Goal: Task Accomplishment & Management: Manage account settings

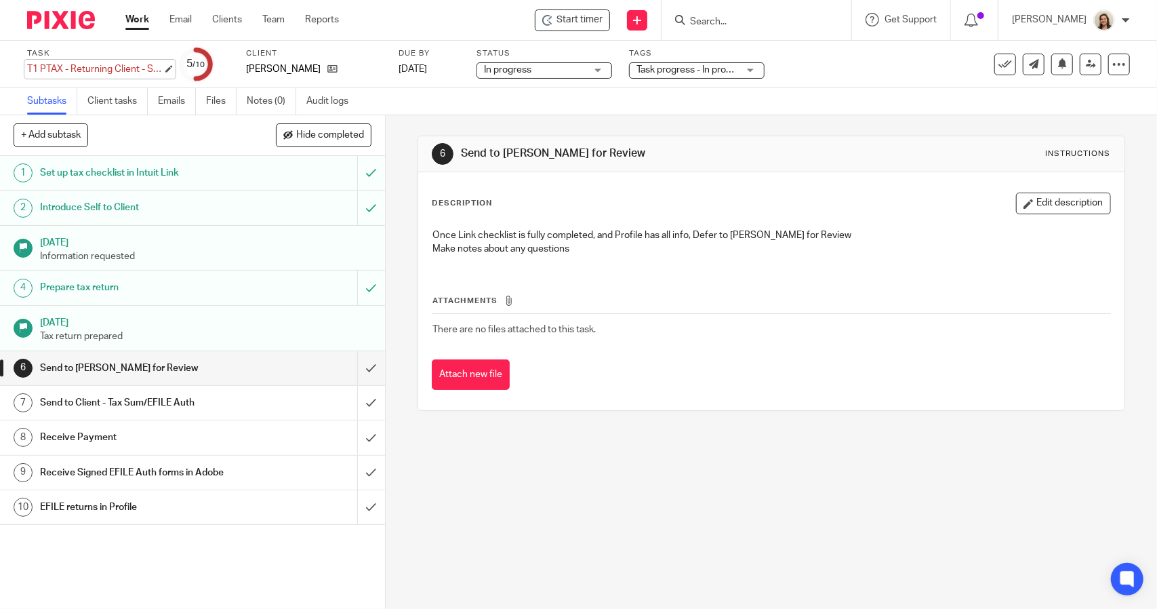
click at [73, 72] on div "T1 PTAX - Returning Client - Slips + Rental T776 - 2024 Save T1 PTAX - Returnin…" at bounding box center [95, 69] width 136 height 14
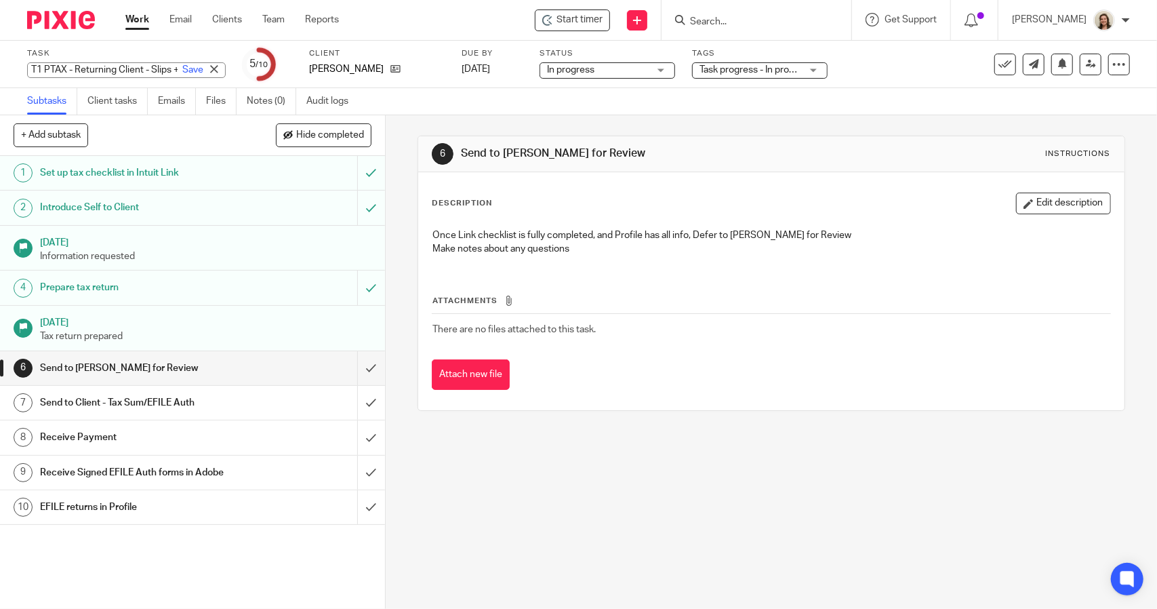
click at [33, 70] on input "T1 PTAX - Returning Client - Slips + Rental T776 - 2024" at bounding box center [126, 70] width 199 height 16
type input "RFR - T1 PTAX - Returning Client - Slips + Rental T776 - 2024"
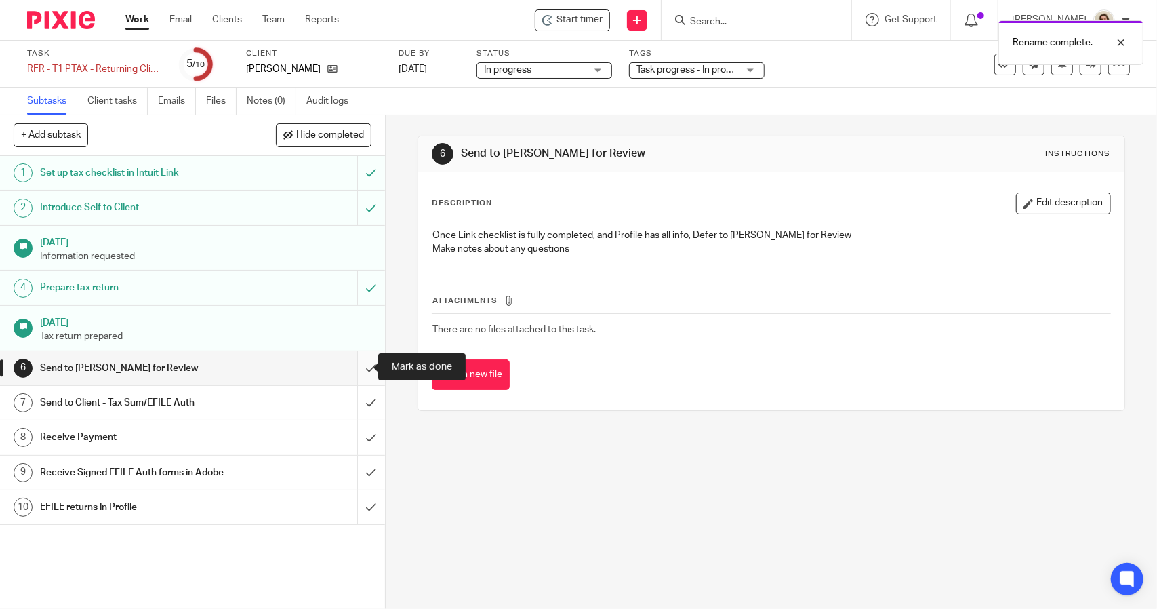
click at [357, 366] on input "submit" at bounding box center [192, 368] width 385 height 34
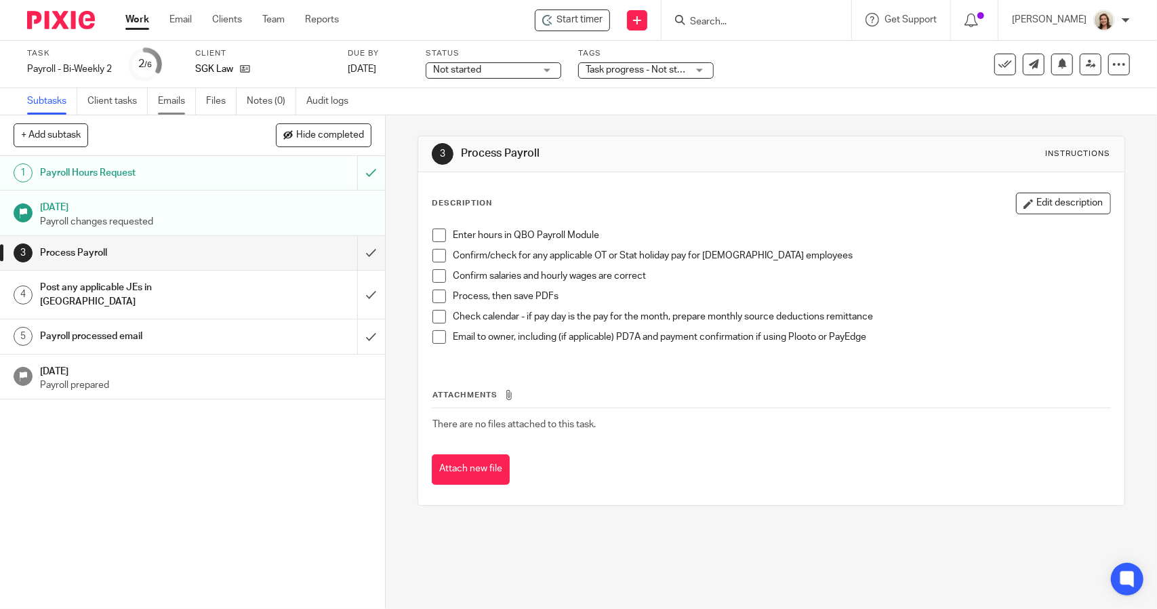
click at [174, 107] on link "Emails" at bounding box center [177, 101] width 38 height 26
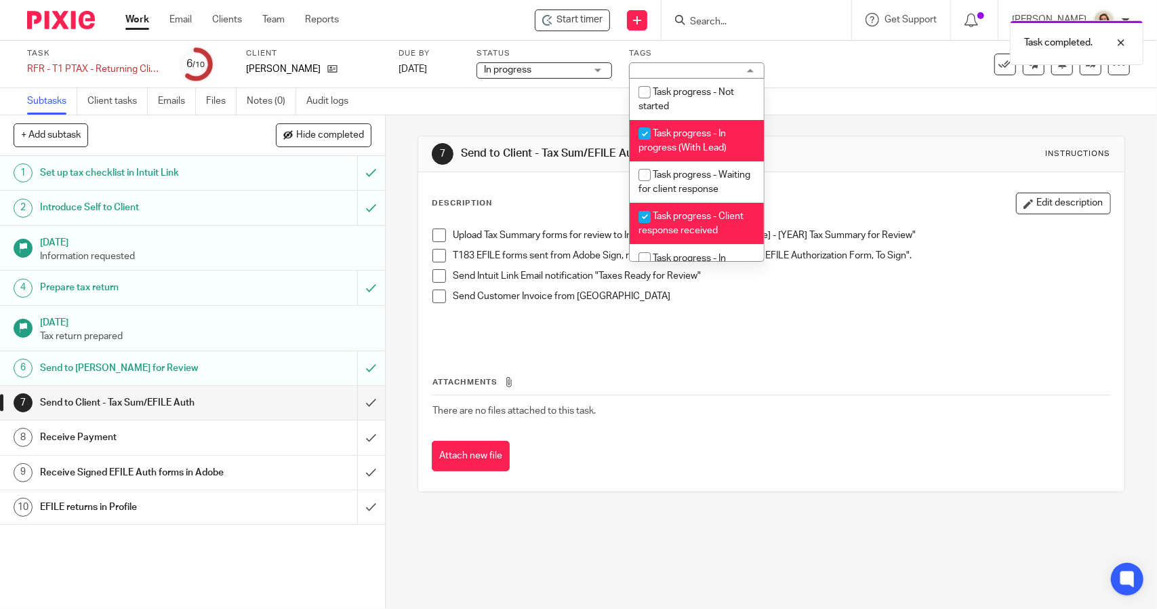
click at [712, 139] on li "Task progress - In progress (With Lead)" at bounding box center [697, 140] width 134 height 41
checkbox input "false"
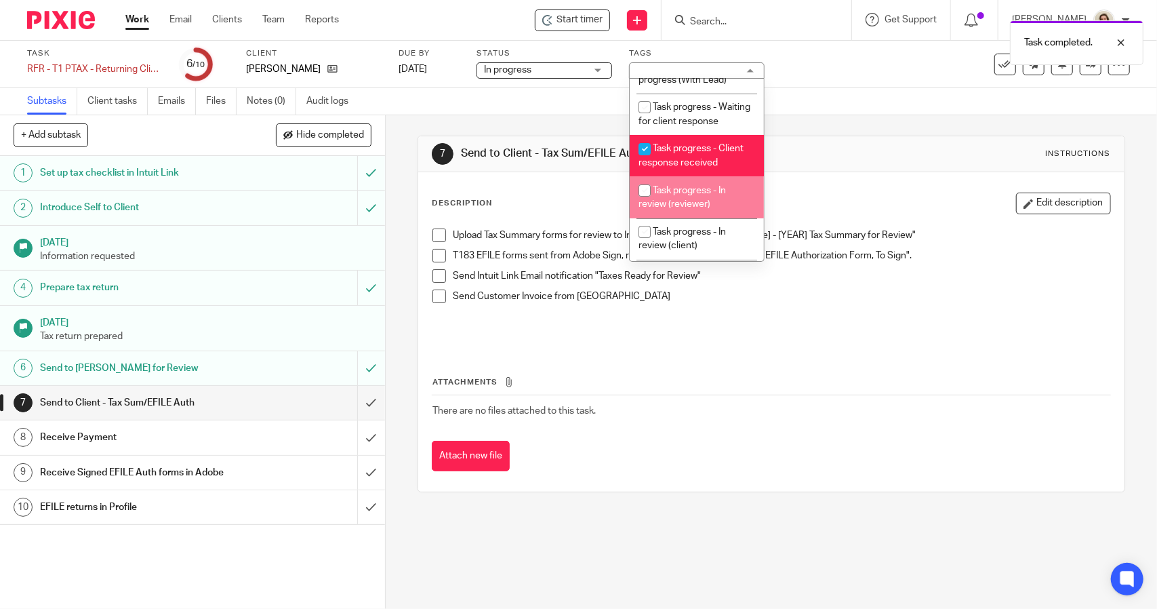
click at [706, 210] on li "Task progress - In review (reviewer)" at bounding box center [697, 196] width 134 height 41
checkbox input "true"
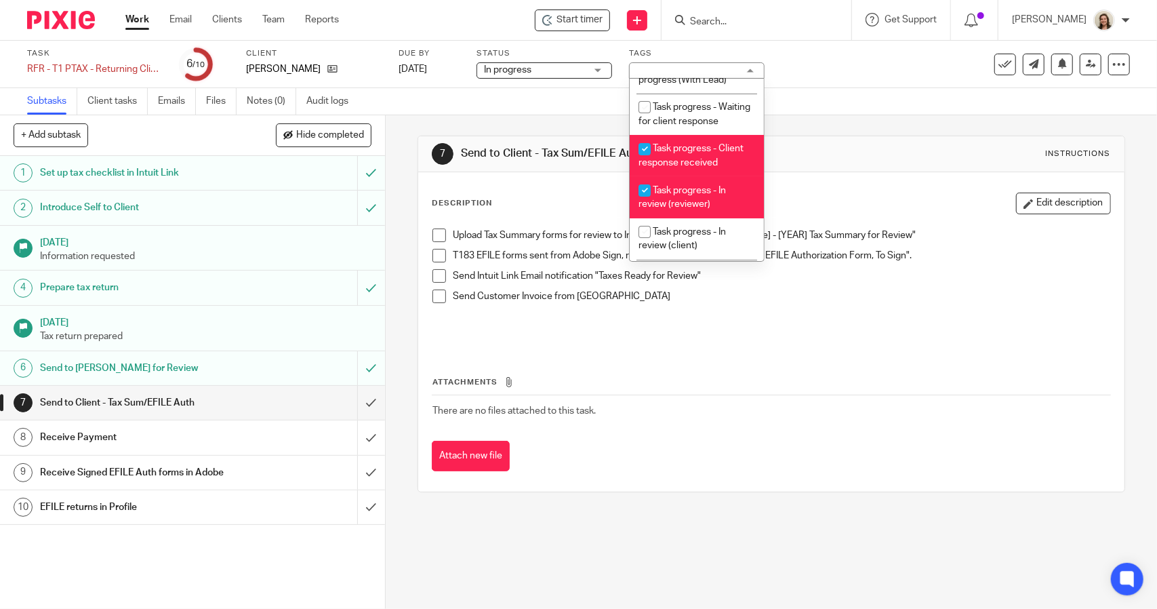
click at [812, 132] on div "7 Send to Client - Tax Sum/EFILE Auth Instructions Description Edit description…" at bounding box center [771, 313] width 707 height 397
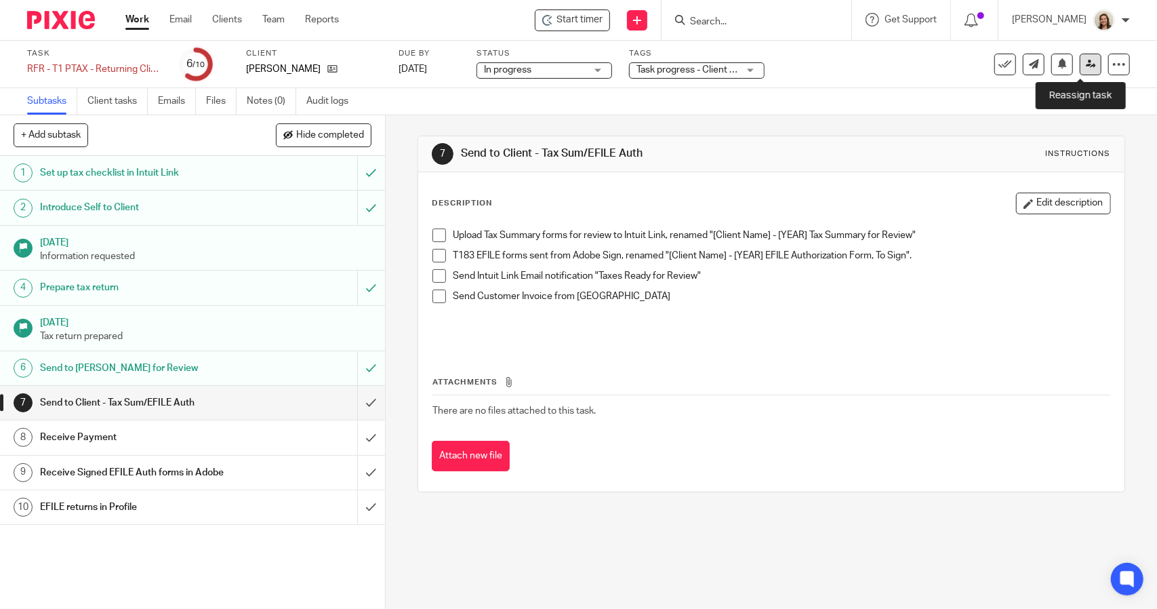
click at [1086, 67] on icon at bounding box center [1091, 64] width 10 height 10
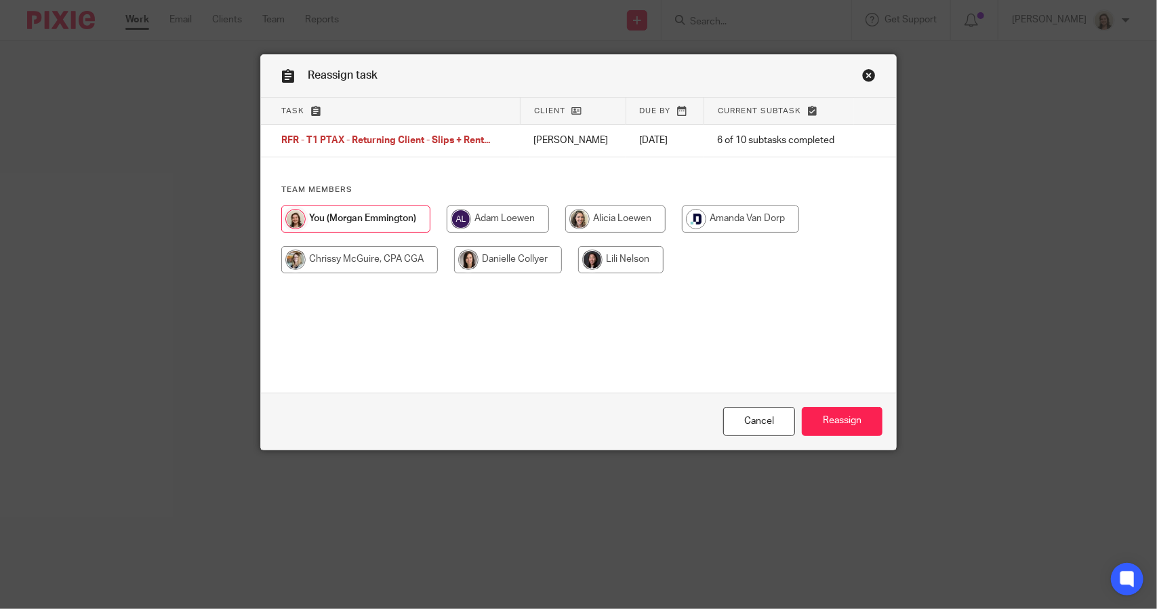
click at [628, 211] on input "radio" at bounding box center [615, 218] width 100 height 27
radio input "true"
click at [839, 420] on input "Reassign" at bounding box center [842, 421] width 81 height 29
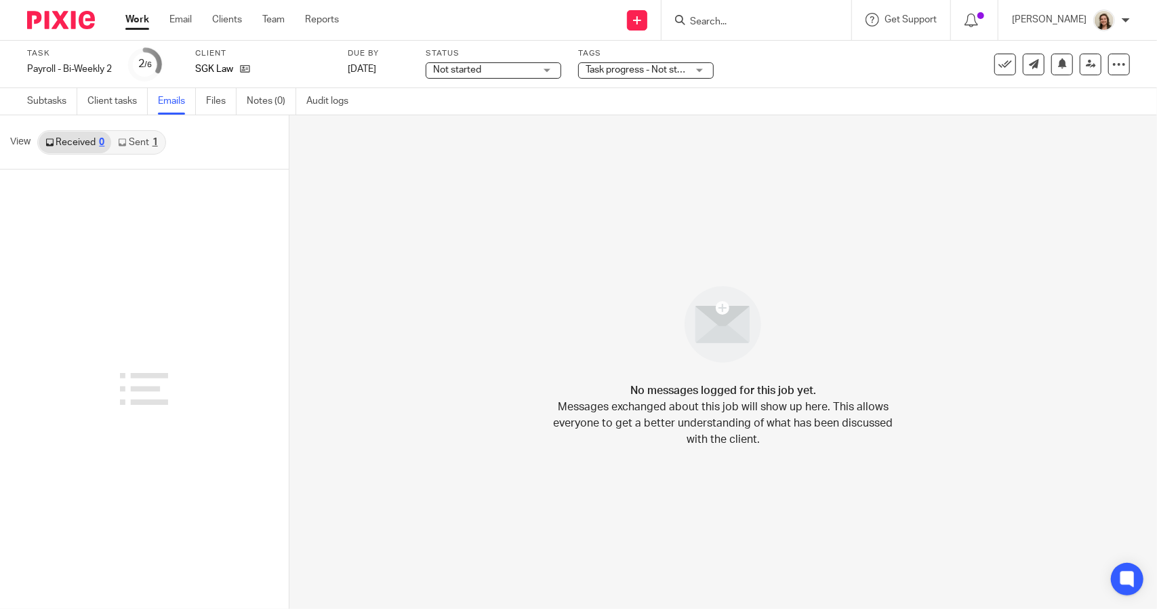
click at [140, 146] on link "Sent 1" at bounding box center [137, 143] width 53 height 22
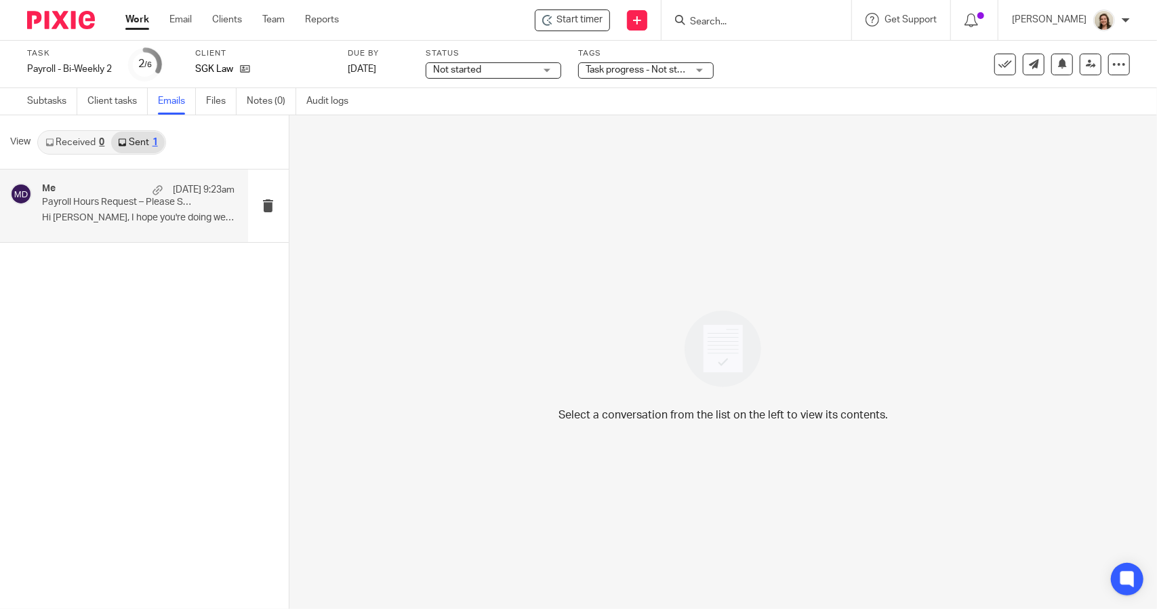
click at [135, 201] on p "Payroll Hours Request – Please Send by 12:00pm [DATE]." at bounding box center [119, 203] width 154 height 12
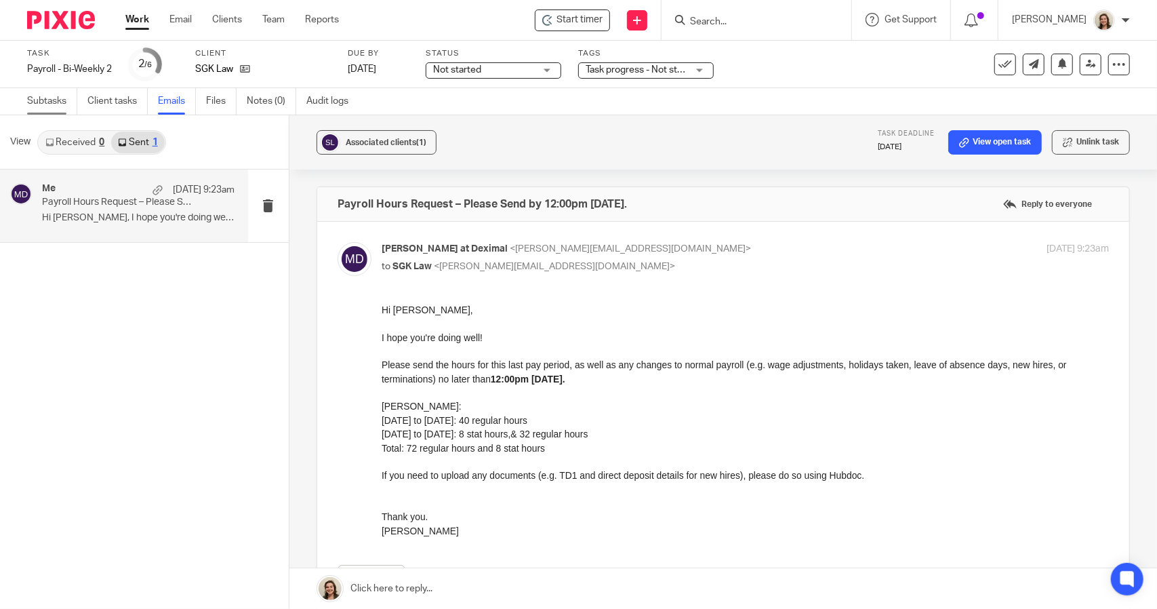
click at [41, 90] on link "Subtasks" at bounding box center [52, 101] width 50 height 26
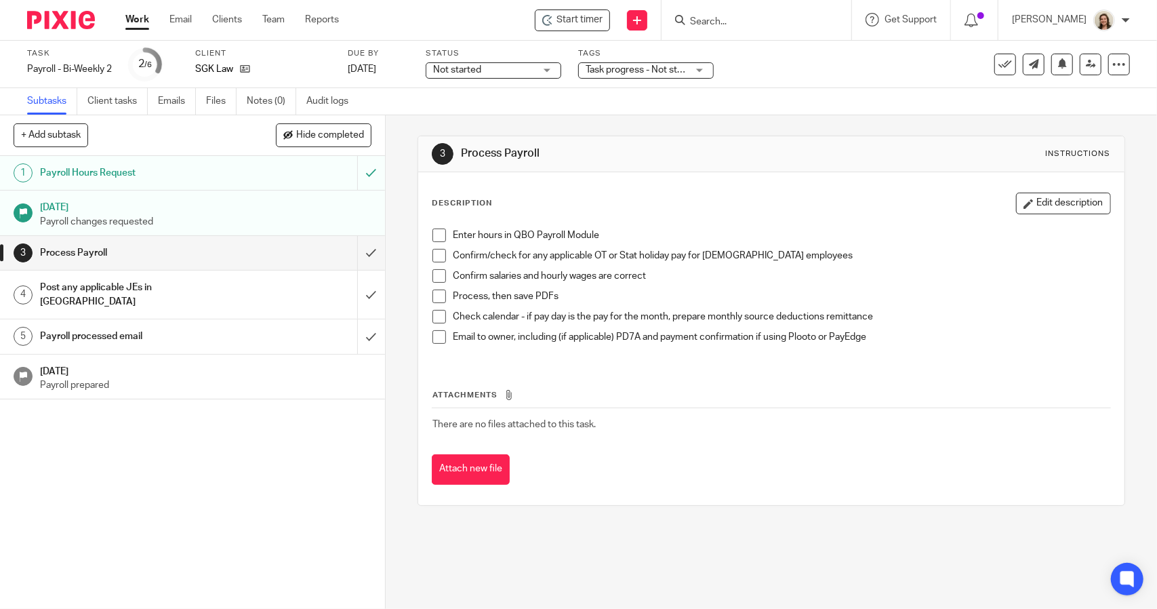
click at [435, 238] on span at bounding box center [440, 235] width 14 height 14
click at [439, 258] on span at bounding box center [440, 256] width 14 height 14
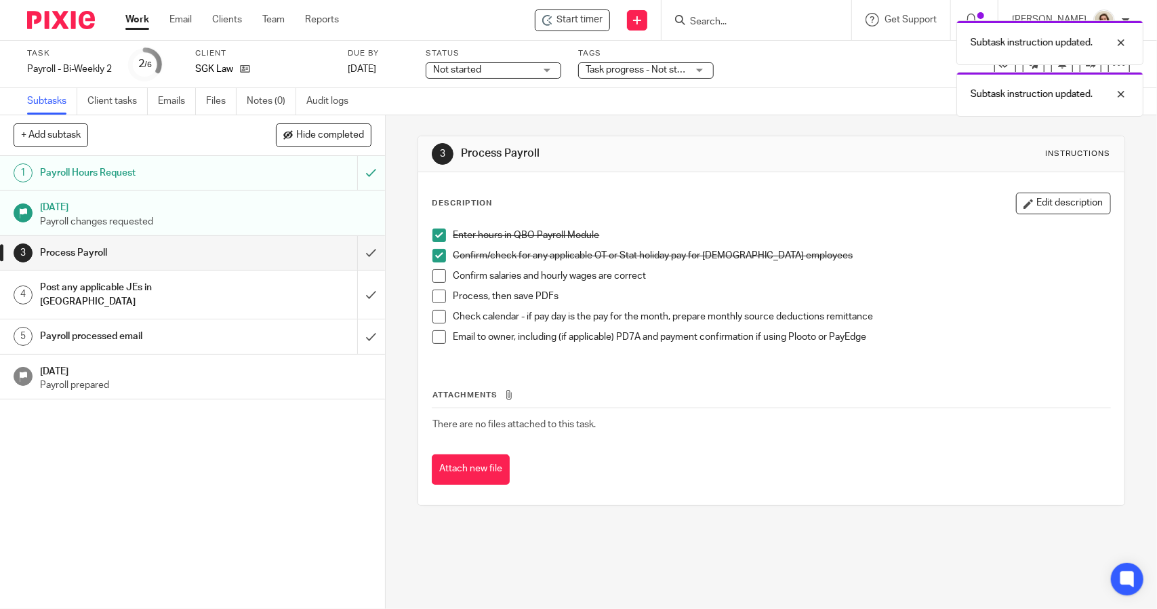
click at [433, 279] on span at bounding box center [440, 276] width 14 height 14
click at [437, 294] on span at bounding box center [440, 297] width 14 height 14
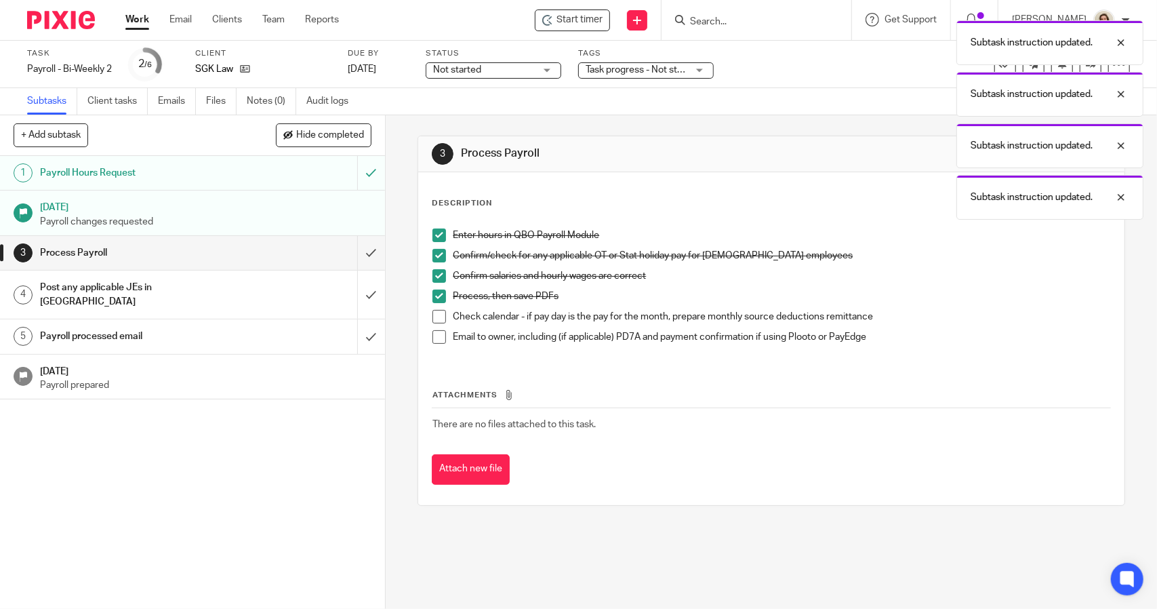
click at [434, 313] on span at bounding box center [440, 317] width 14 height 14
click at [433, 338] on span at bounding box center [440, 337] width 14 height 14
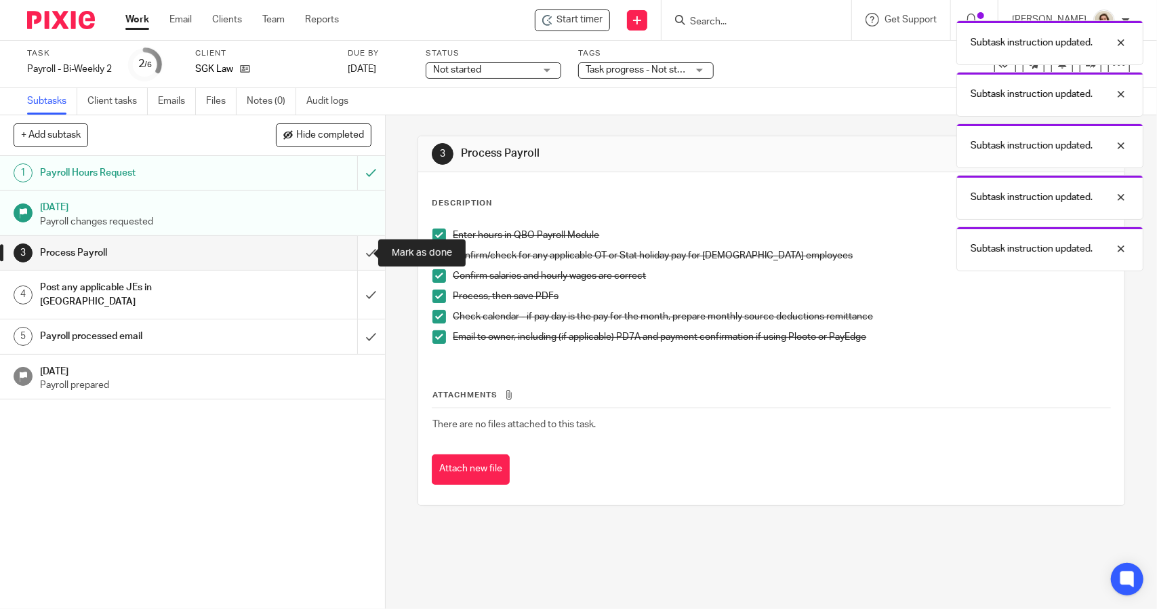
click at [363, 256] on input "submit" at bounding box center [192, 253] width 385 height 34
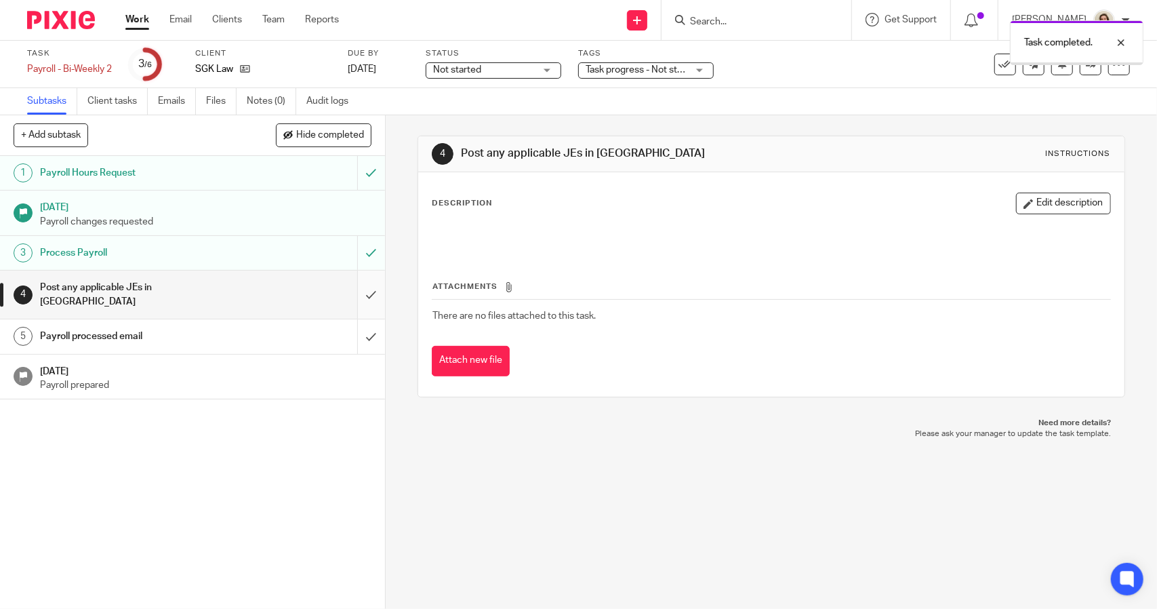
click at [359, 291] on input "submit" at bounding box center [192, 295] width 385 height 48
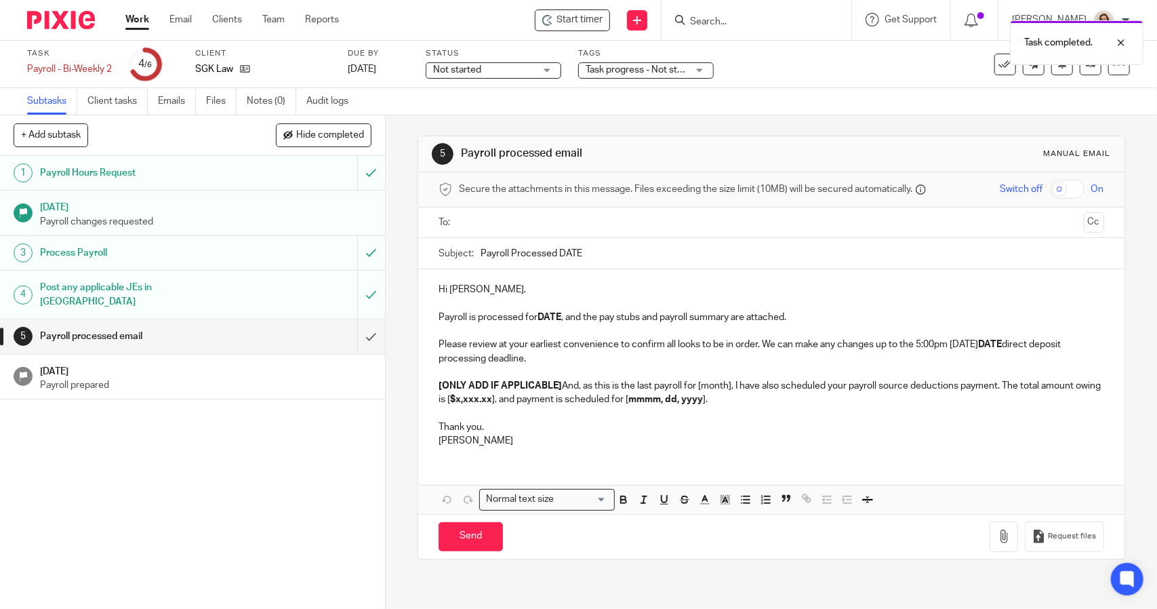
click at [587, 258] on input "Payroll Processed DATE" at bounding box center [792, 253] width 623 height 31
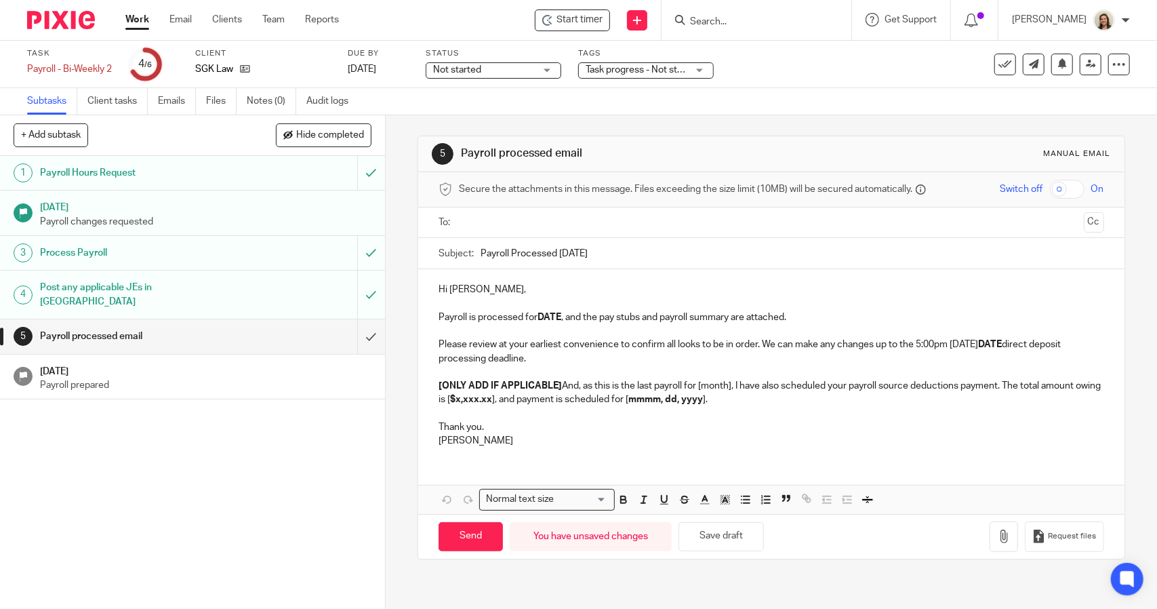
type input "Payroll Processed 2025.08.15"
click at [560, 312] on p "Payroll is processed for DATE , and the pay stubs and payroll summary are attac…" at bounding box center [771, 318] width 665 height 14
drag, startPoint x: 569, startPoint y: 357, endPoint x: 761, endPoint y: 344, distance: 192.4
click at [761, 344] on p "Please review at your earliest convenience to confirm all looks to be in order.…" at bounding box center [771, 352] width 665 height 28
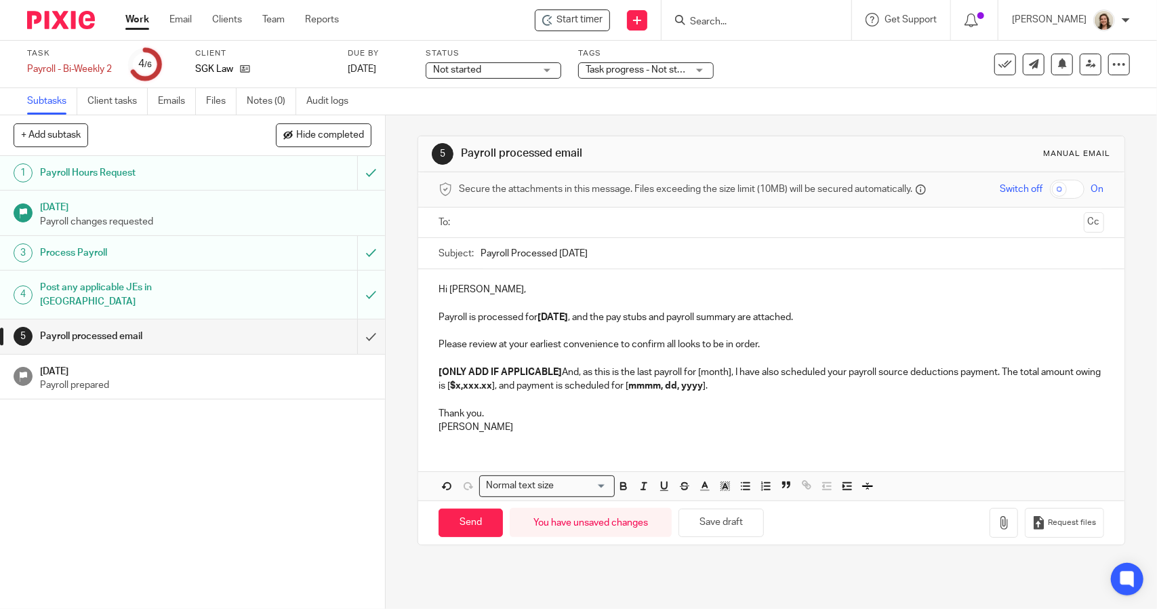
click at [430, 343] on div "Hi Sonia, Payroll is processed for 2025.08.15 , and the pay stubs and payroll s…" at bounding box center [771, 356] width 706 height 175
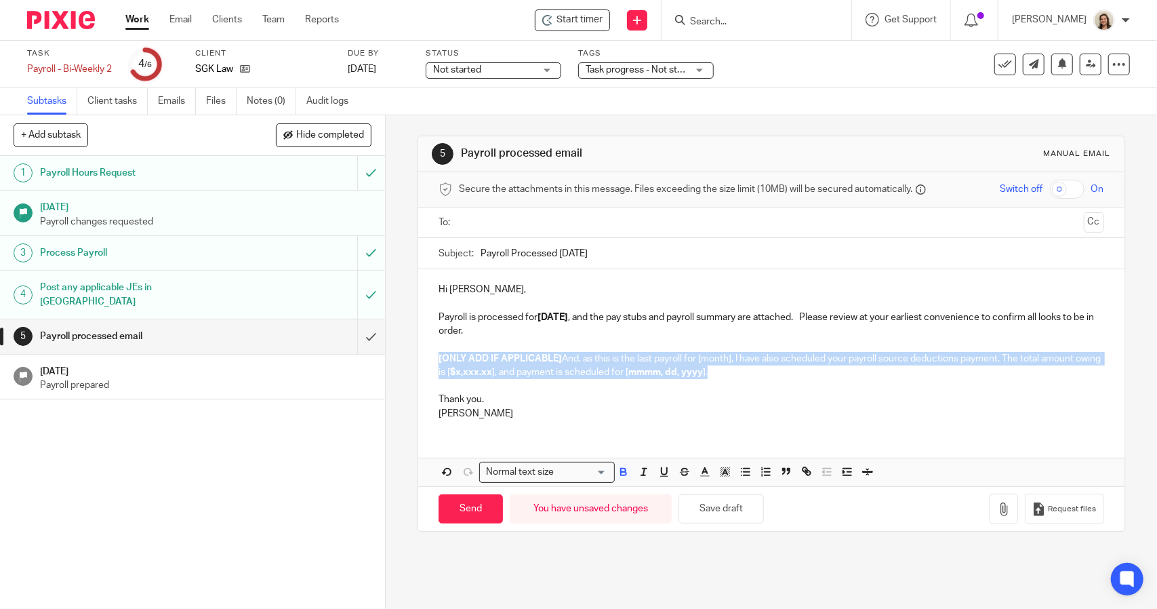
drag, startPoint x: 754, startPoint y: 374, endPoint x: 401, endPoint y: 363, distance: 353.4
click at [401, 363] on div "5 Payroll processed email Manual email Secure the attachments in this message. …" at bounding box center [772, 362] width 772 height 494
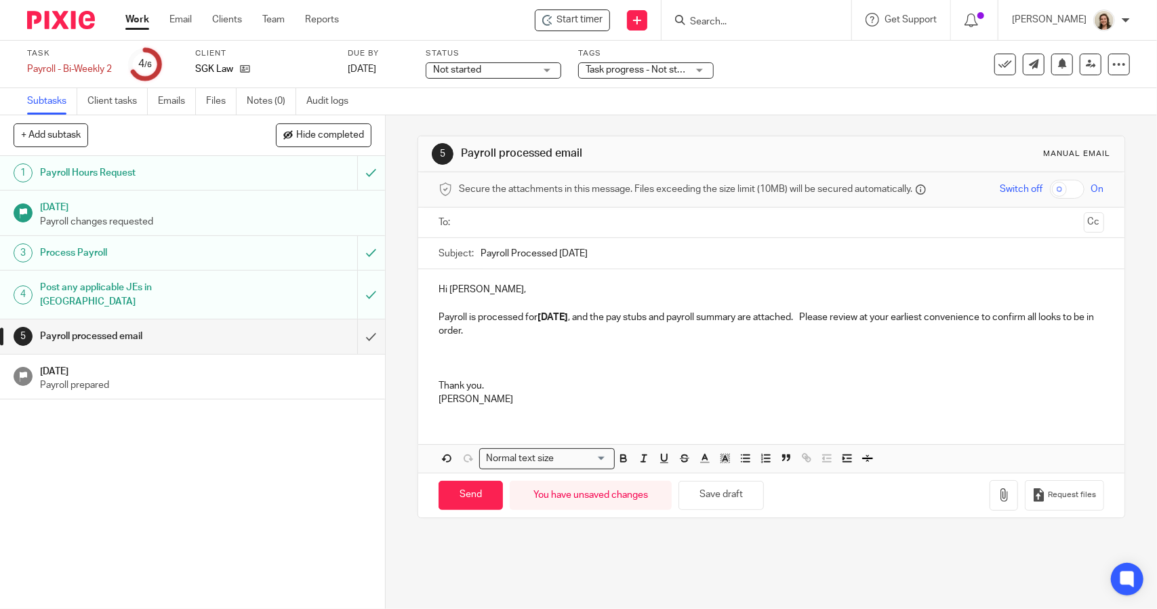
click at [439, 316] on p "Payroll is processed for 2025.08.15 , and the pay stubs and payroll summary are…" at bounding box center [771, 325] width 665 height 28
click at [674, 319] on p "I went ahead and processed payroll Payroll is processed for 2025.08.15 , and th…" at bounding box center [771, 325] width 665 height 28
click at [631, 318] on strong "2025.08.15" at bounding box center [616, 317] width 31 height 9
click at [820, 329] on p "I went ahead and processed payroll for 2025.08.15 in order to make the direct d…" at bounding box center [771, 325] width 665 height 28
click at [729, 496] on button "Save draft" at bounding box center [721, 495] width 85 height 29
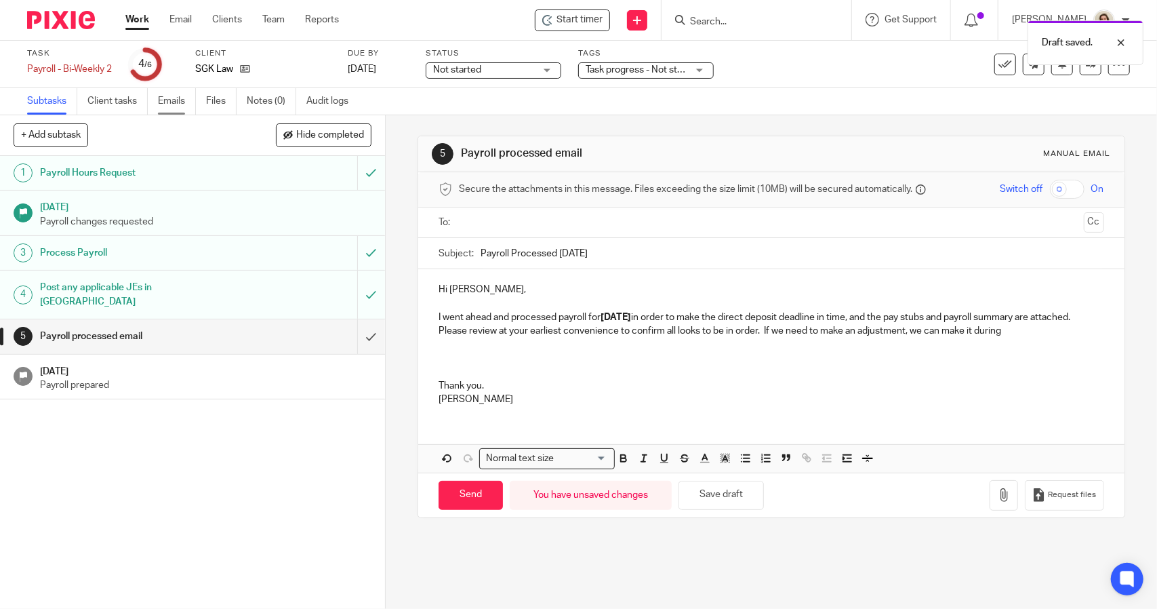
click at [178, 106] on link "Emails" at bounding box center [177, 101] width 38 height 26
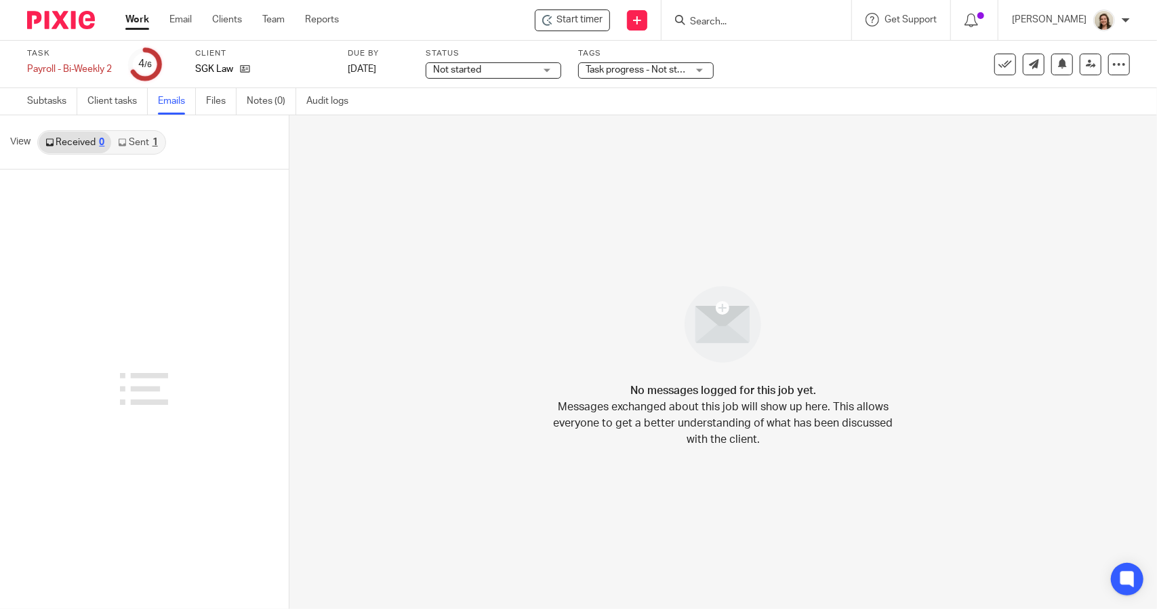
click at [146, 146] on link "Sent 1" at bounding box center [137, 143] width 53 height 22
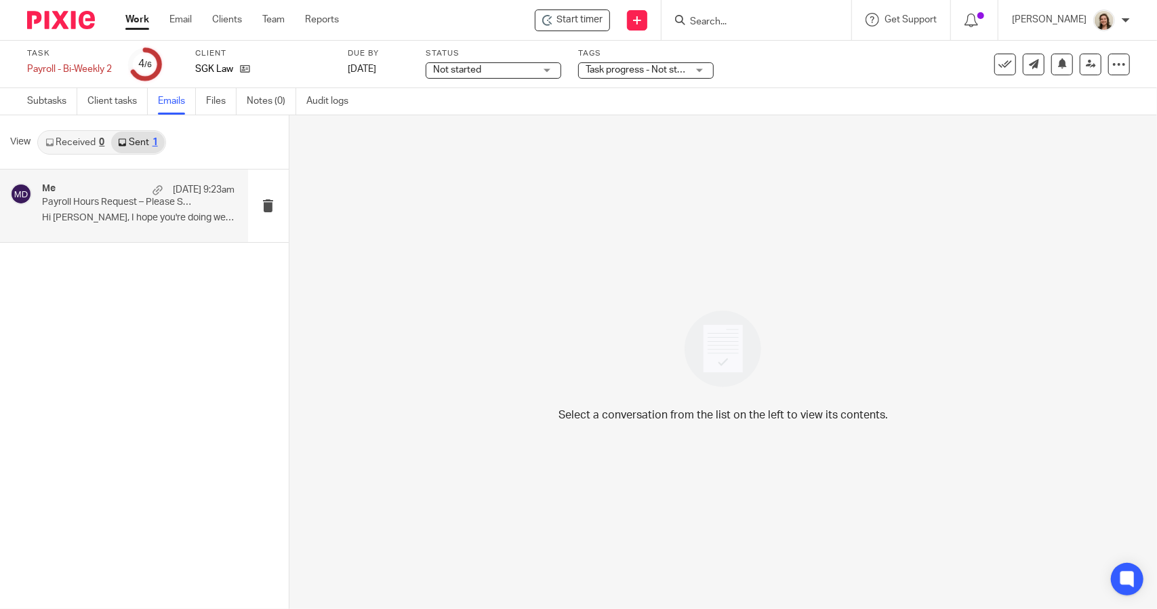
click at [168, 222] on p "Hi Sonia, I hope you're doing well! ..." at bounding box center [138, 218] width 193 height 12
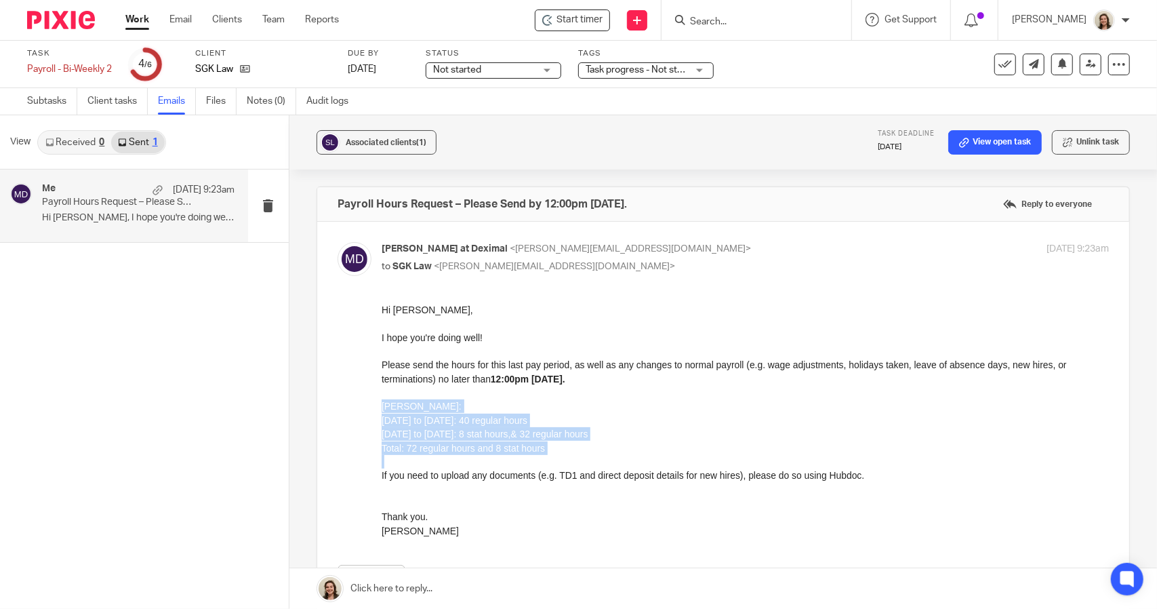
drag, startPoint x: 549, startPoint y: 454, endPoint x: 758, endPoint y: 710, distance: 330.1
click html "Hi Sonia, I hope you're doing well! Please send the hours for this last pay per…"
copy div "Natasha: July 27th to August 2nd: 40 regular hours August 3rd to August 9th: 8 …"
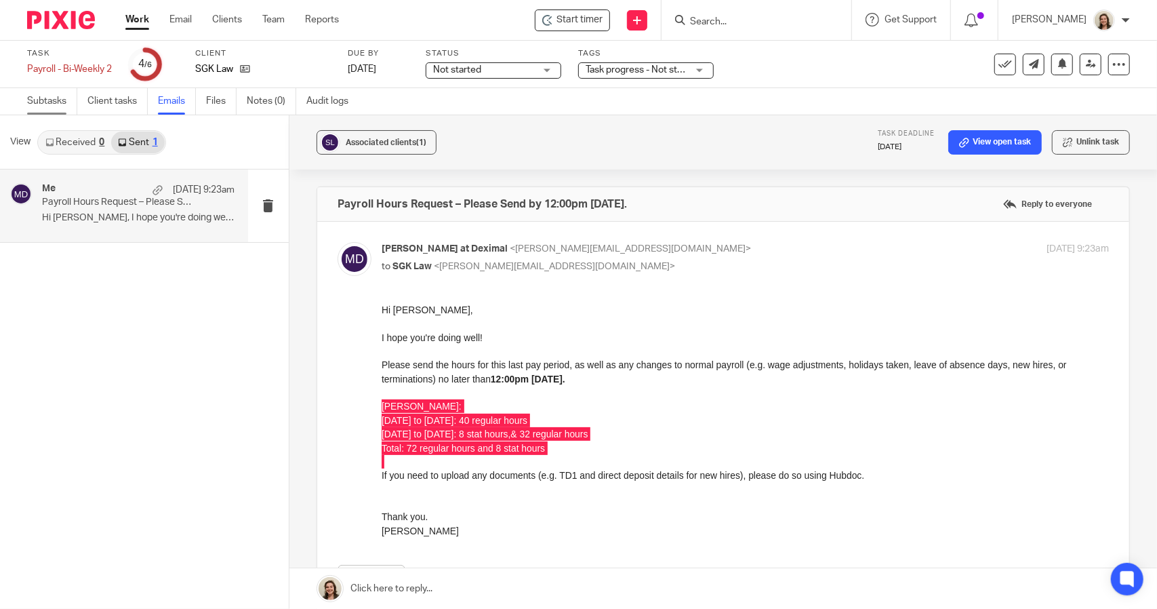
click at [39, 102] on link "Subtasks" at bounding box center [52, 101] width 50 height 26
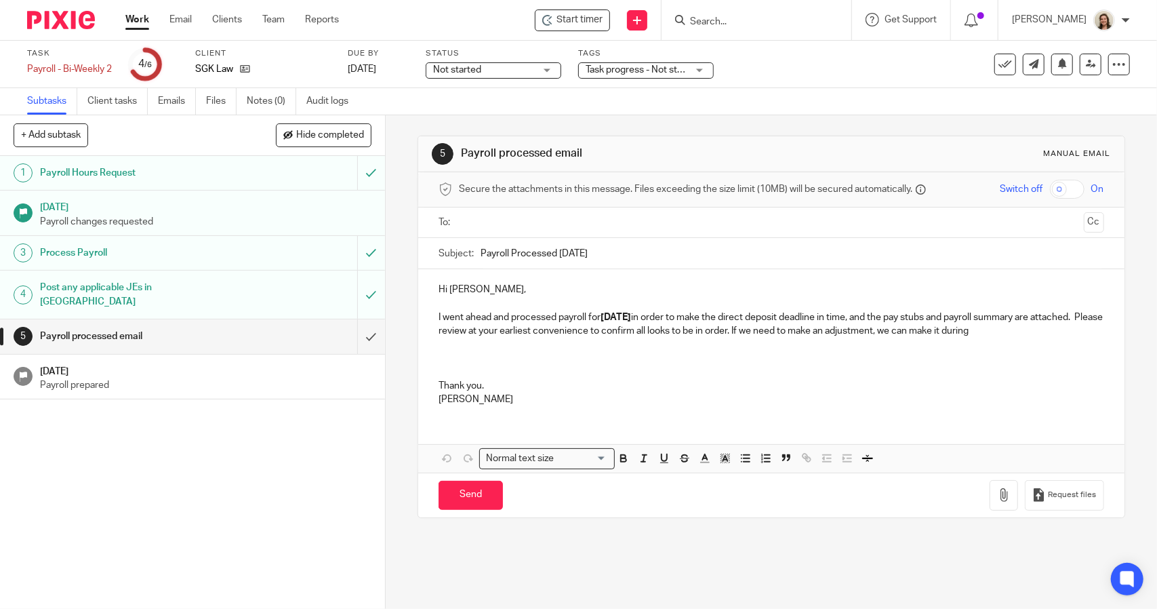
click at [1063, 330] on p "I went ahead and processed payroll for [DATE] in order to make the direct depos…" at bounding box center [771, 325] width 665 height 28
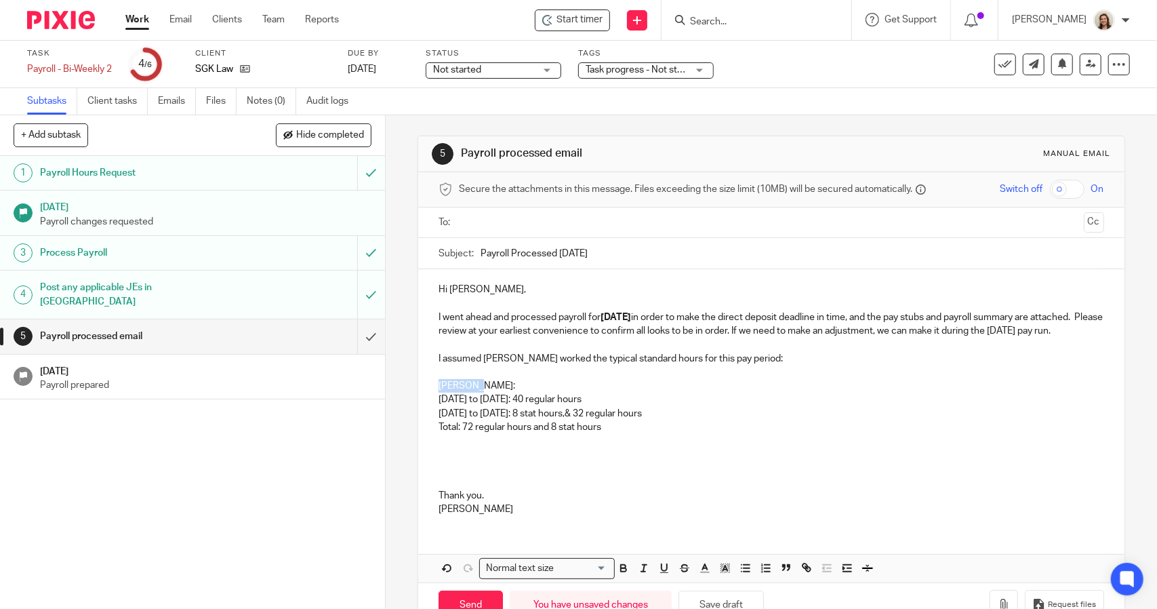
drag, startPoint x: 478, startPoint y: 402, endPoint x: 416, endPoint y: 399, distance: 62.4
click at [418, 399] on div "Hi Sonia, I went ahead and processed payroll for 2025.08.15 in order to make th…" at bounding box center [771, 398] width 706 height 258
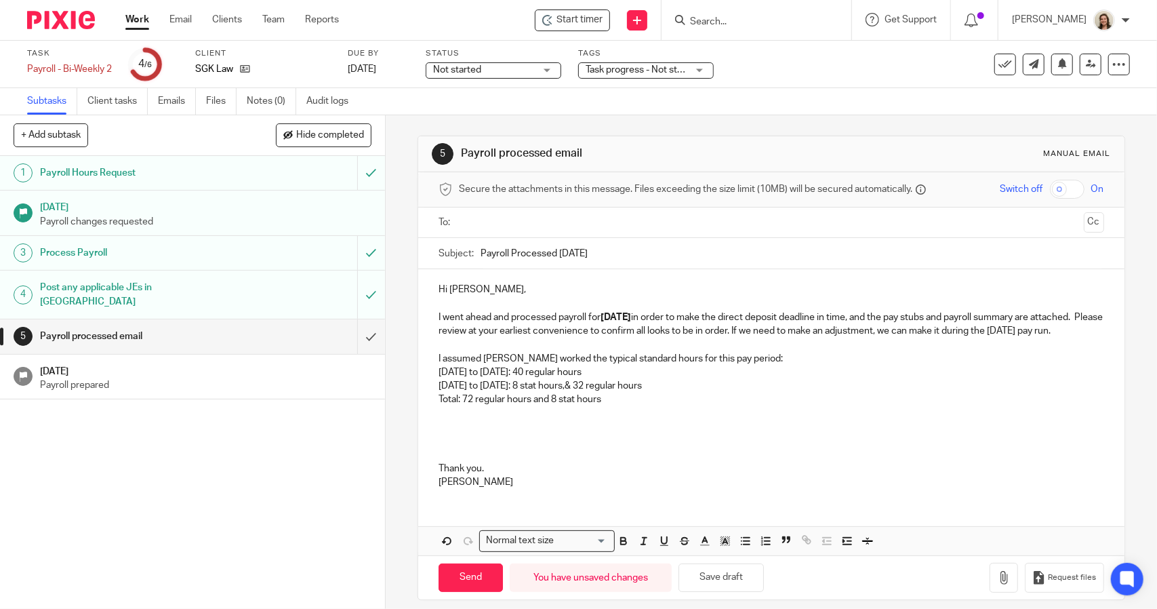
drag, startPoint x: 511, startPoint y: 372, endPoint x: 519, endPoint y: 385, distance: 15.6
click at [511, 365] on p "I assumed Natash worked the typical standard hours for this pay period:" at bounding box center [771, 359] width 665 height 14
click at [650, 379] on p "July 27th to August 2nd: 40 regular hours" at bounding box center [771, 372] width 665 height 14
click at [701, 393] on p "August 3rd to August 9th: 8 stat hours,& 32 regular hours" at bounding box center [771, 386] width 665 height 14
click at [625, 418] on p at bounding box center [771, 414] width 665 height 14
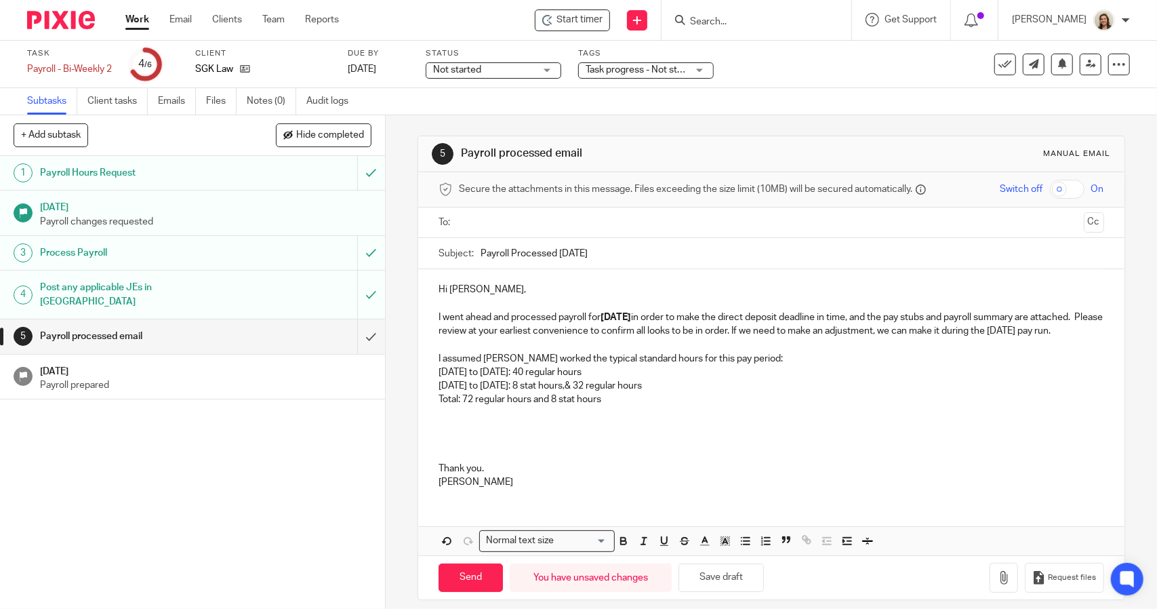
click at [471, 461] on p at bounding box center [771, 454] width 665 height 14
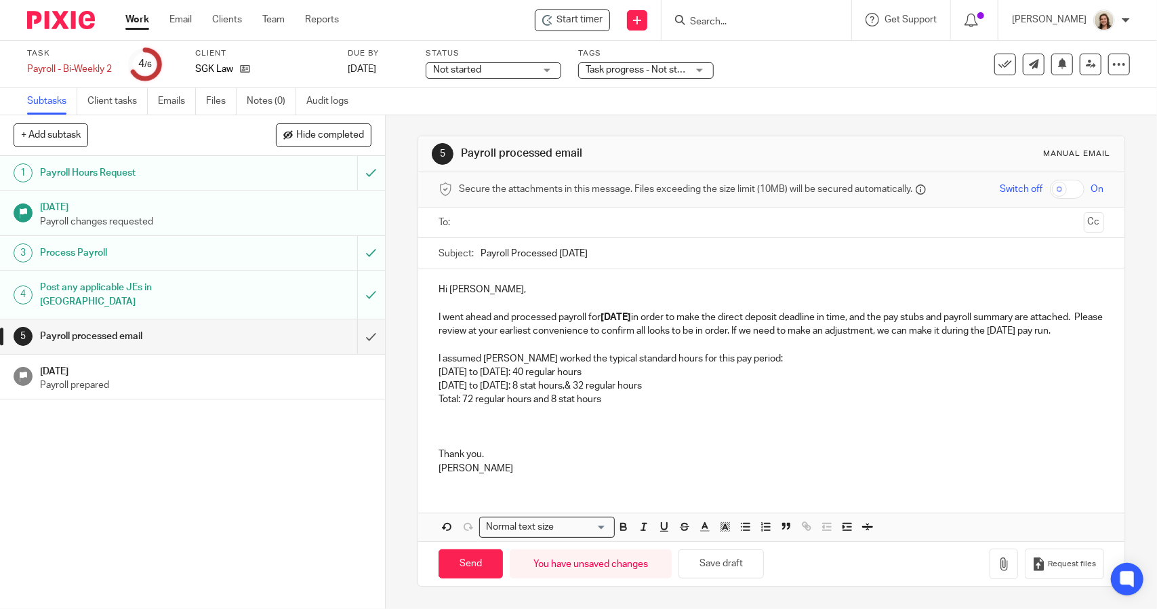
click at [434, 466] on div "Hi Sonia, I went ahead and processed payroll for 2025.08.15 in order to make th…" at bounding box center [771, 377] width 706 height 216
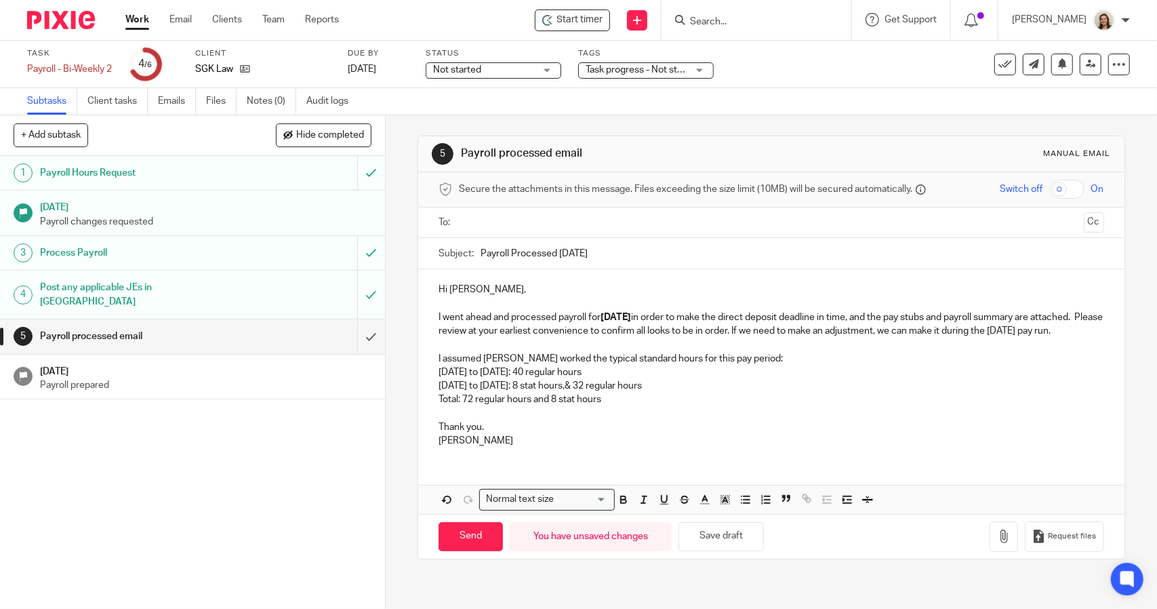
click at [490, 434] on p "Thank you." at bounding box center [771, 427] width 665 height 14
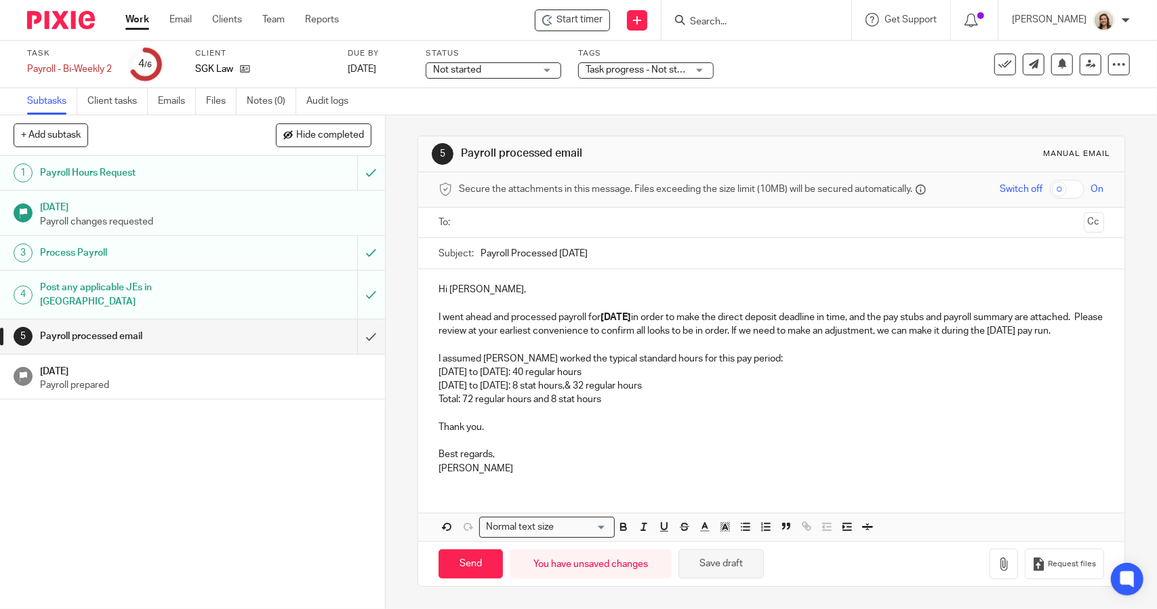
click at [711, 563] on button "Save draft" at bounding box center [721, 563] width 85 height 29
click at [997, 566] on icon "button" at bounding box center [1004, 564] width 14 height 14
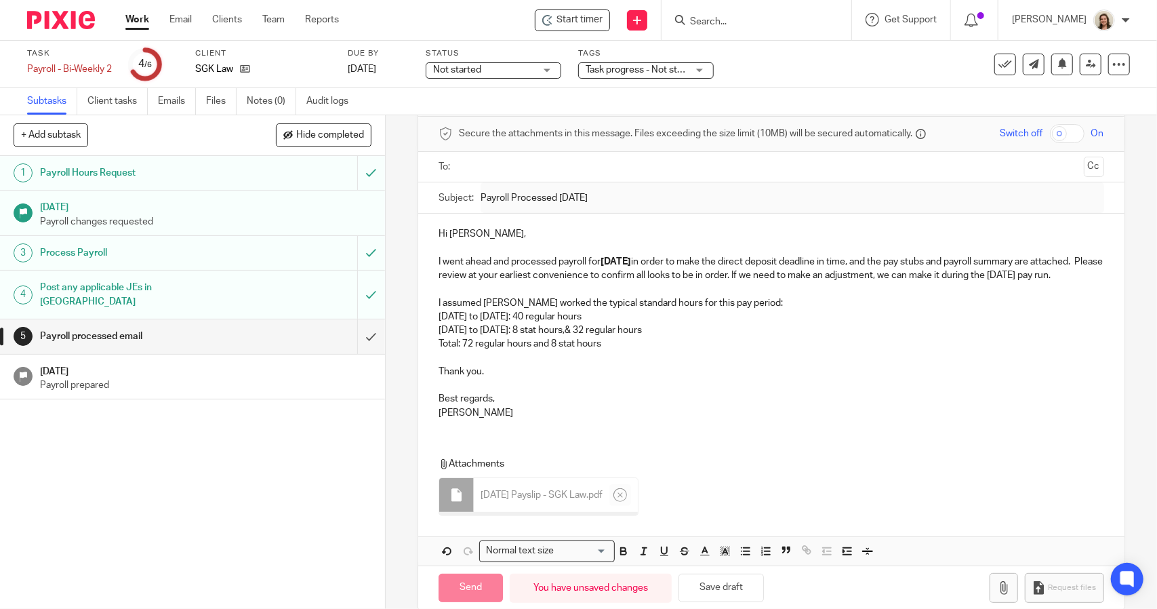
scroll to position [77, 0]
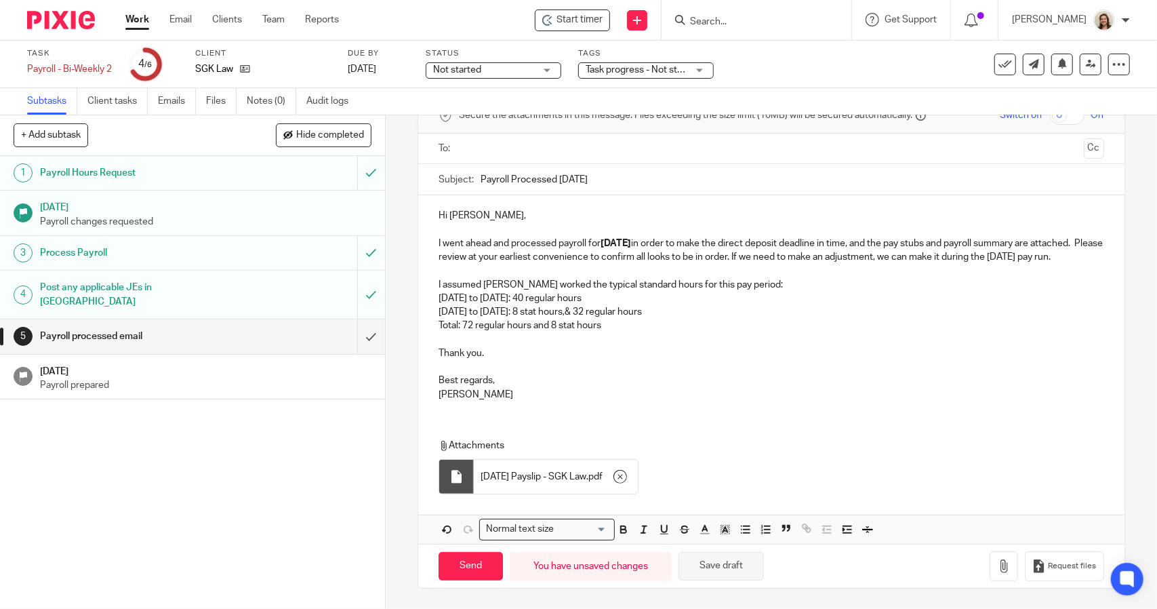
click at [743, 573] on button "Save draft" at bounding box center [721, 566] width 85 height 29
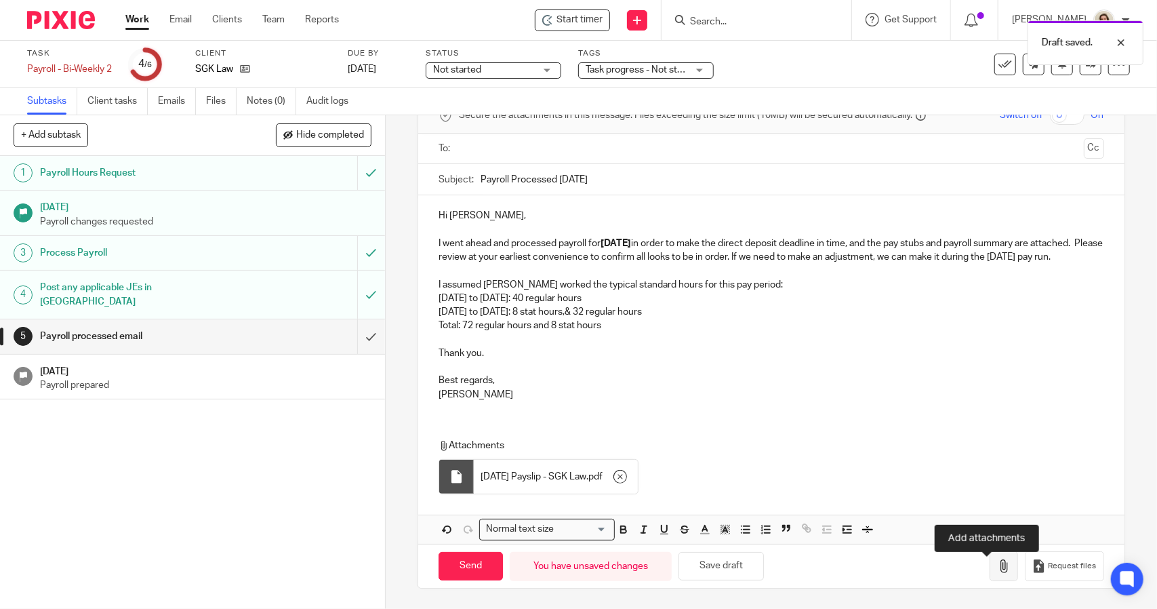
click at [997, 572] on icon "button" at bounding box center [1004, 566] width 14 height 14
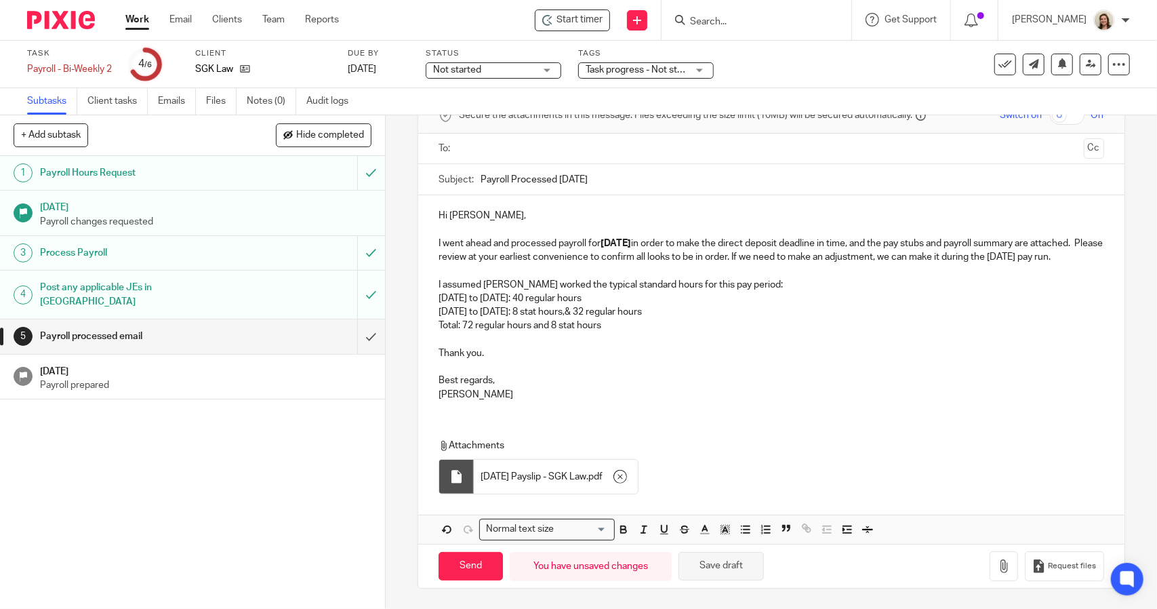
click at [720, 576] on button "Save draft" at bounding box center [721, 566] width 85 height 29
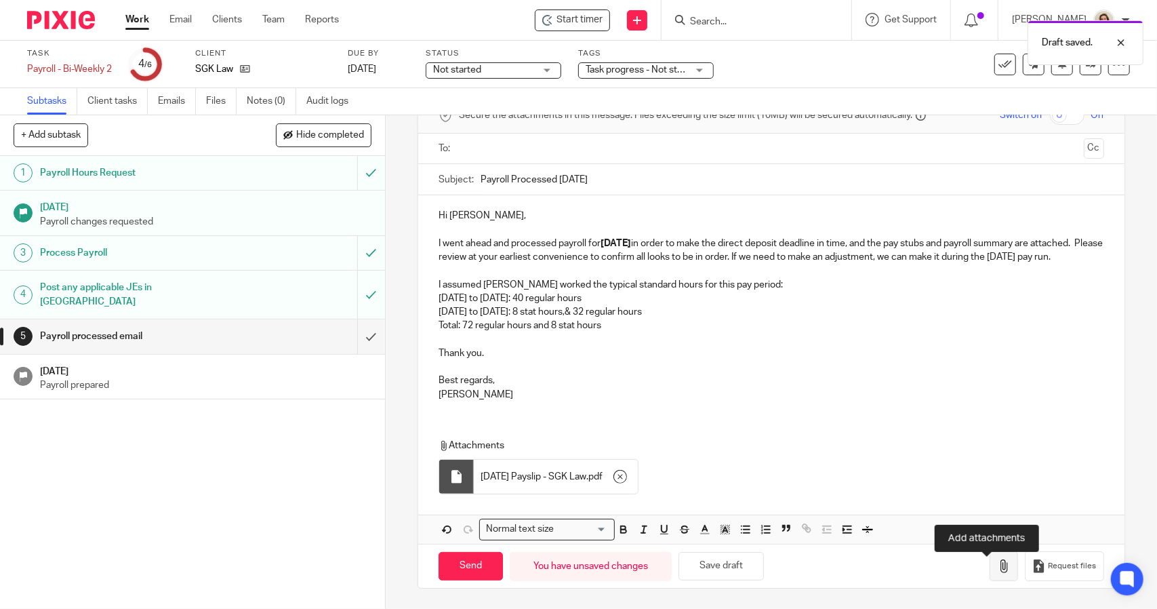
click at [997, 573] on icon "button" at bounding box center [1004, 566] width 14 height 14
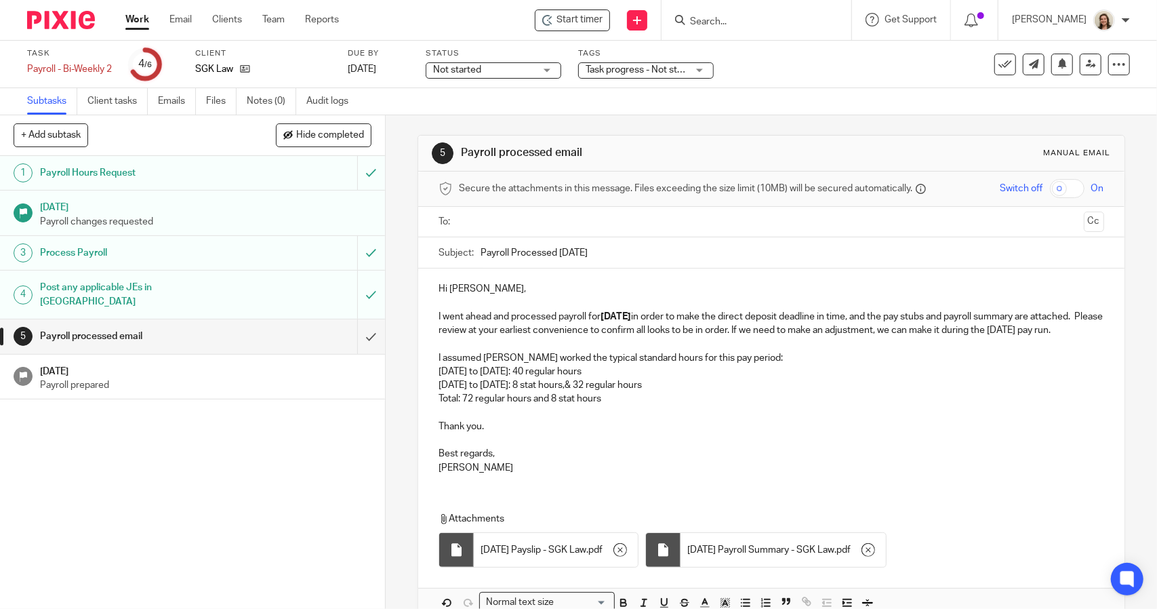
scroll to position [0, 0]
click at [545, 220] on input "text" at bounding box center [771, 223] width 614 height 16
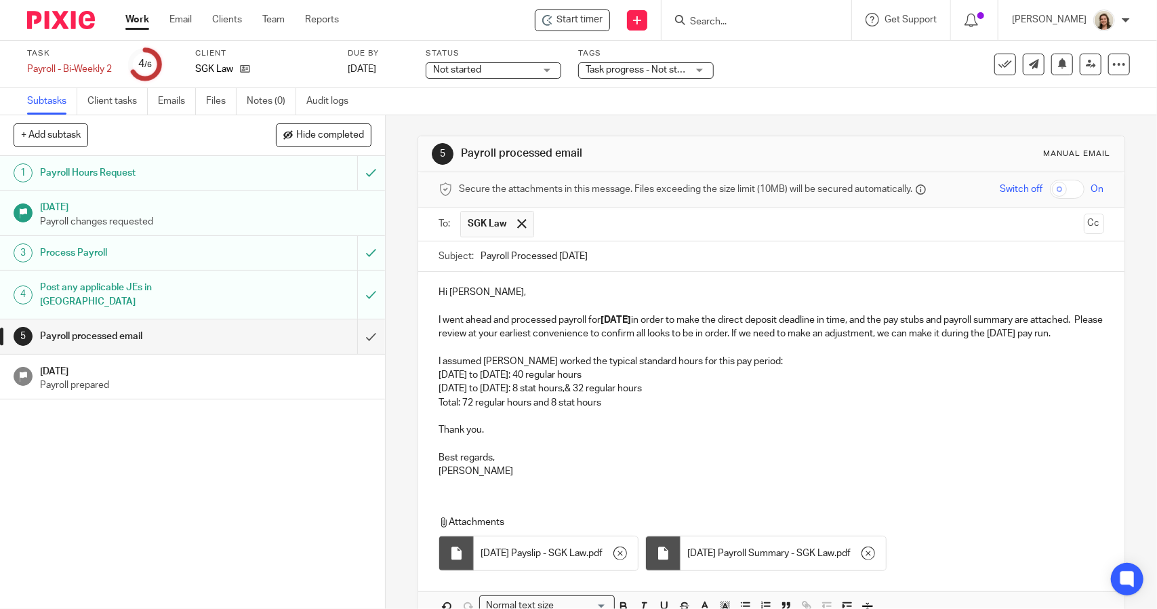
click at [488, 300] on p at bounding box center [771, 307] width 665 height 14
click at [804, 337] on p "I went ahead and processed payroll for 2025.08.15 in order to make the direct d…" at bounding box center [771, 327] width 665 height 28
click at [750, 368] on p "I assumed Natasha worked the typical standard hours for this pay period:" at bounding box center [771, 362] width 665 height 14
click at [664, 382] on p "July 27th to August 2nd: 40 regular hours" at bounding box center [771, 375] width 665 height 14
click at [702, 395] on p "August 3rd to August 9th: 8 stat hours,& 32 regular hours" at bounding box center [771, 389] width 665 height 14
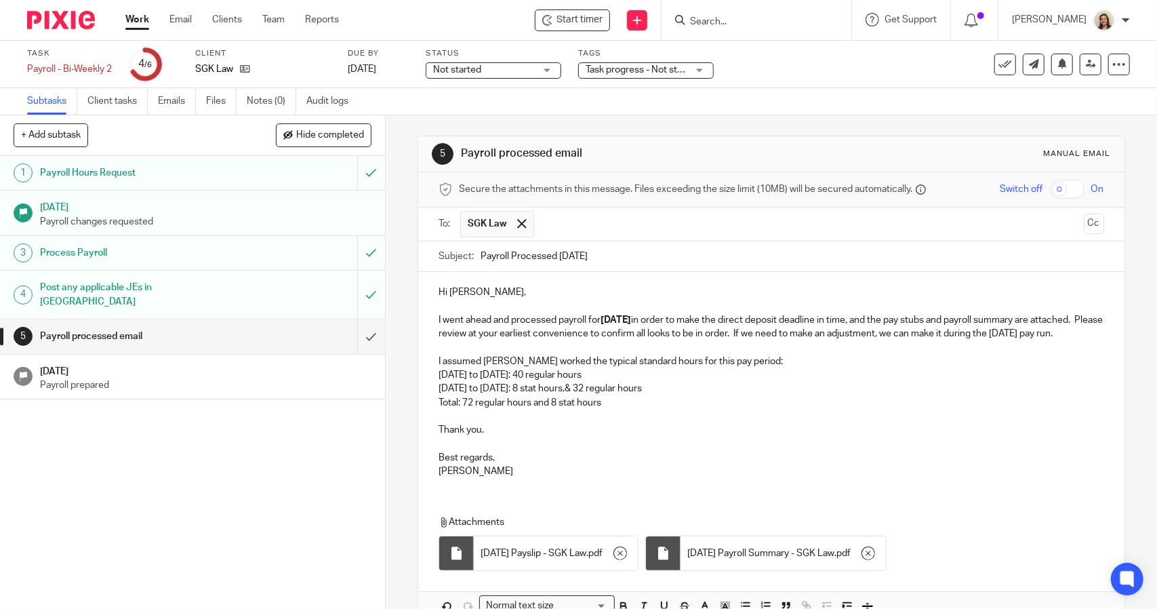
click at [654, 382] on p "July 27th to August 2nd: 40 regular hours" at bounding box center [771, 375] width 665 height 14
click at [696, 395] on p "August 3rd to August 9th: 8 stat hours,& 32 regular hours" at bounding box center [771, 389] width 665 height 14
click at [643, 410] on p "Total: 72 regular hours and 8 stat hours" at bounding box center [771, 403] width 665 height 14
click at [472, 450] on p at bounding box center [771, 444] width 665 height 14
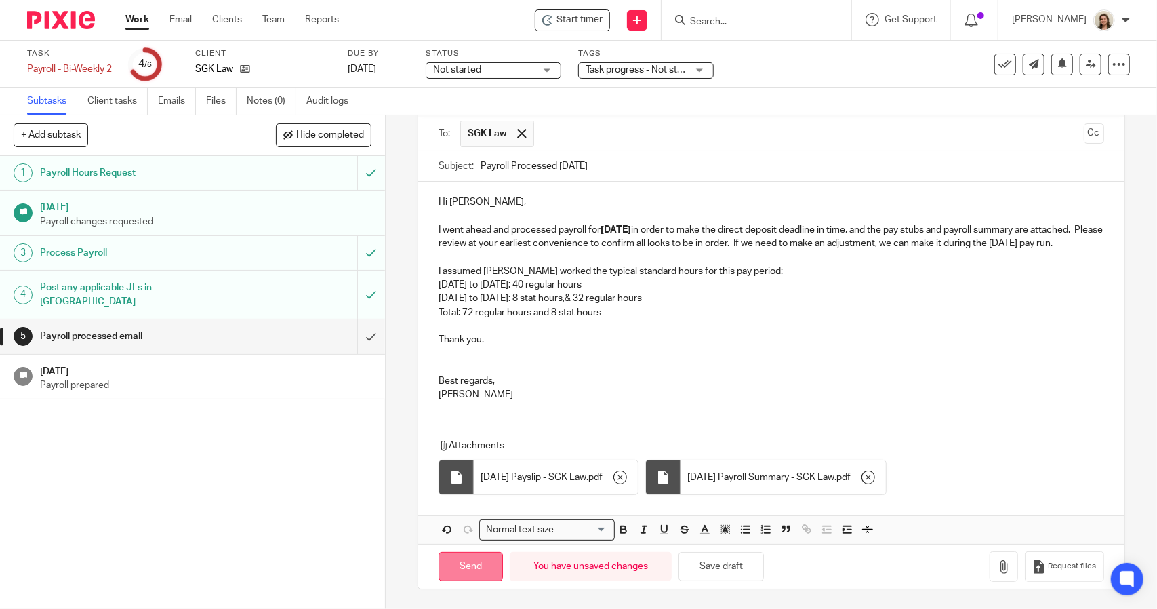
scroll to position [101, 0]
click at [481, 561] on input "Send" at bounding box center [471, 565] width 64 height 29
click at [85, 68] on div "Payroll - Bi-Weekly 2 Save Payroll - Bi-Weekly 2" at bounding box center [69, 69] width 85 height 14
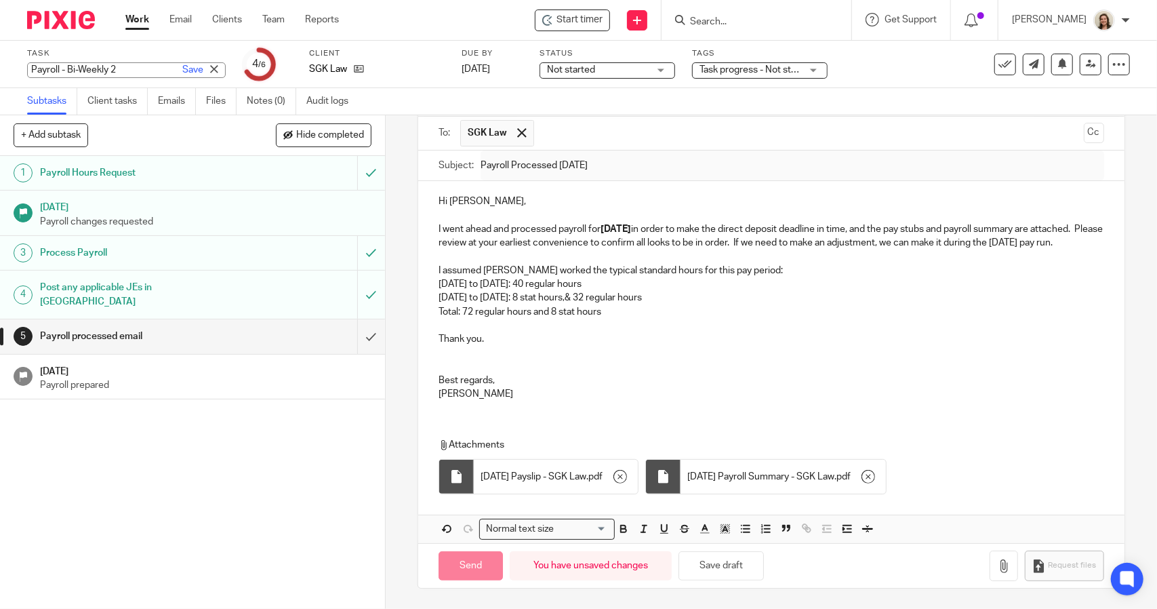
type input "Sent"
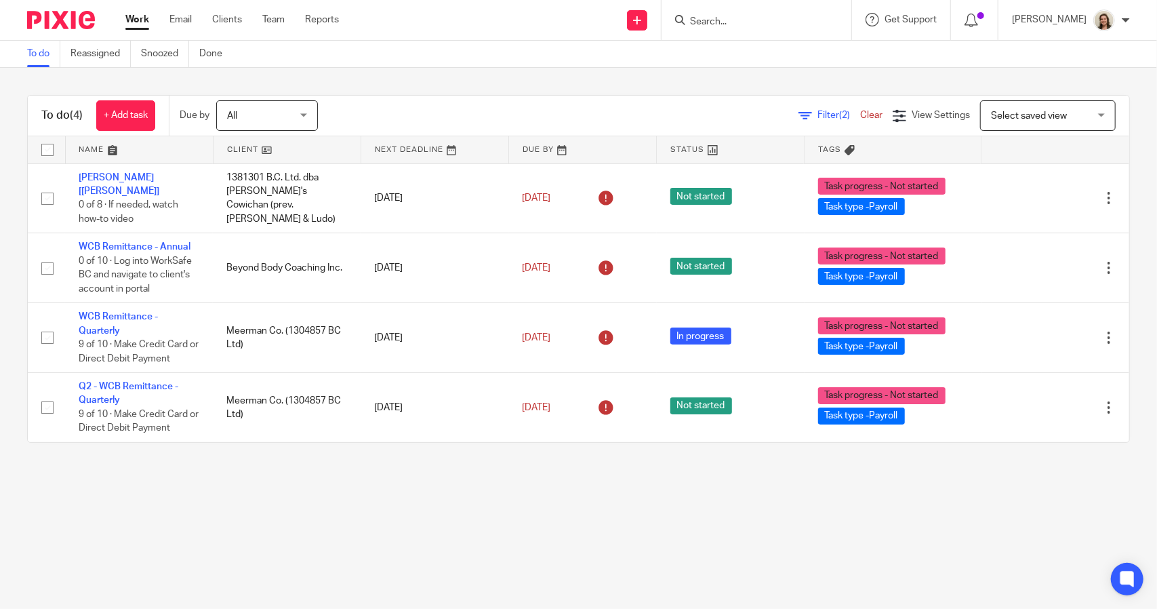
click at [839, 117] on span "(2)" at bounding box center [844, 115] width 11 height 9
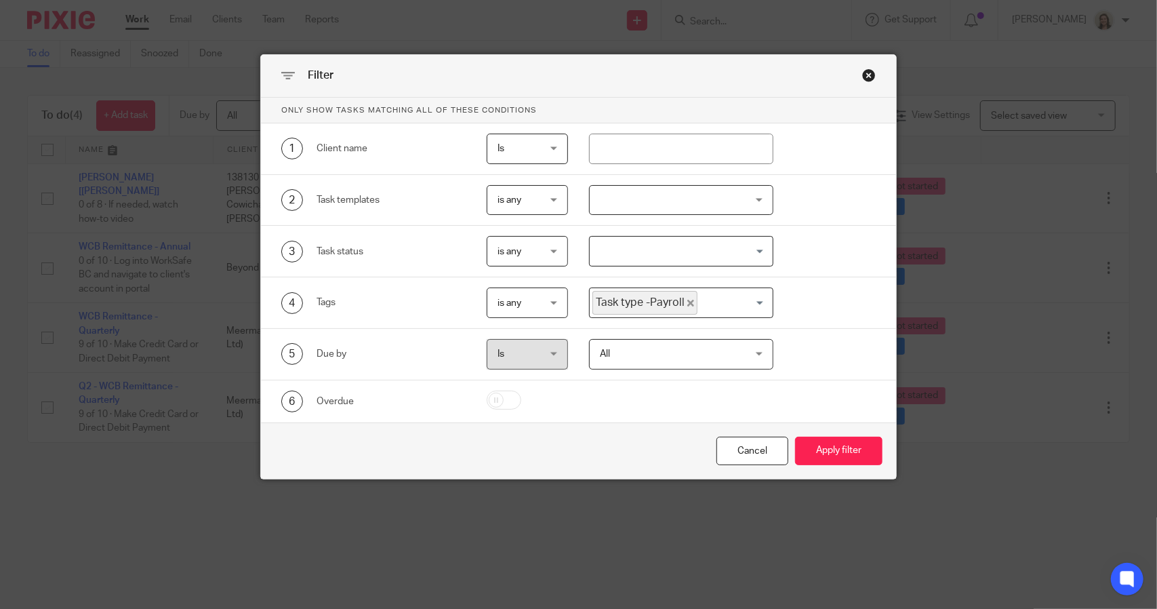
click at [688, 304] on icon "Deselect Task type -Payroll" at bounding box center [691, 303] width 7 height 7
click at [683, 304] on input "Search for option" at bounding box center [678, 303] width 174 height 24
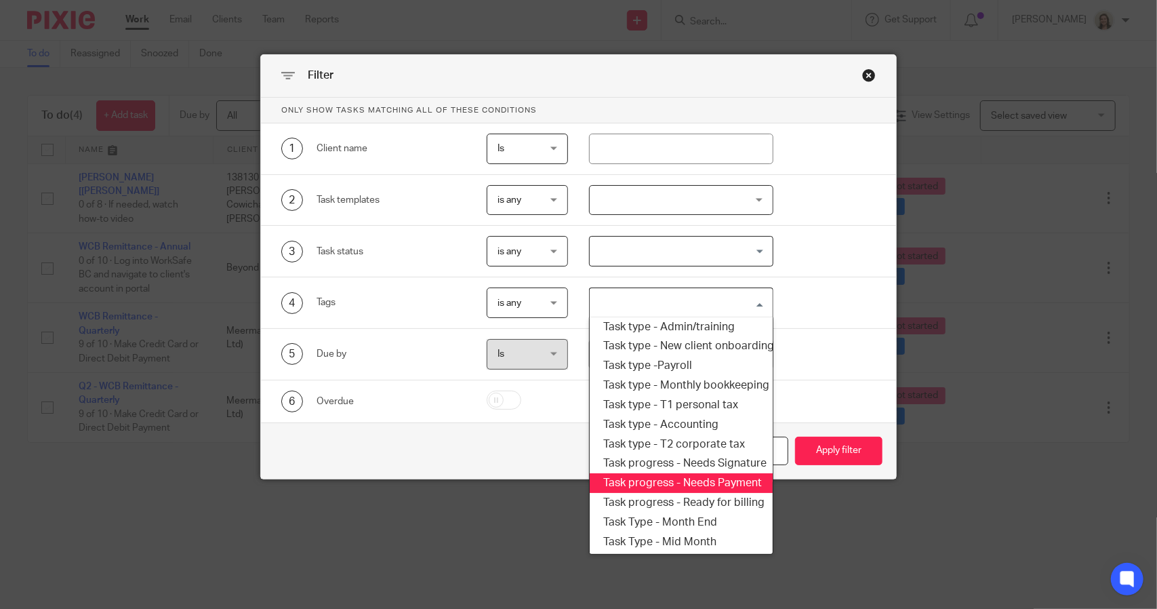
scroll to position [163, 0]
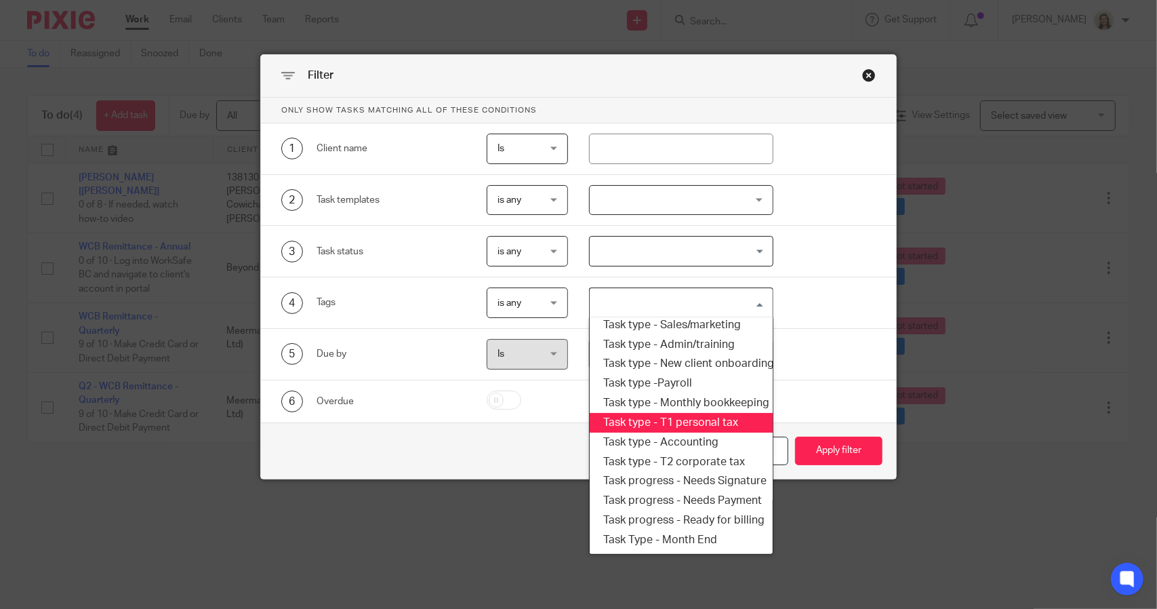
click at [704, 415] on li "Task type - T1 personal tax" at bounding box center [681, 423] width 182 height 20
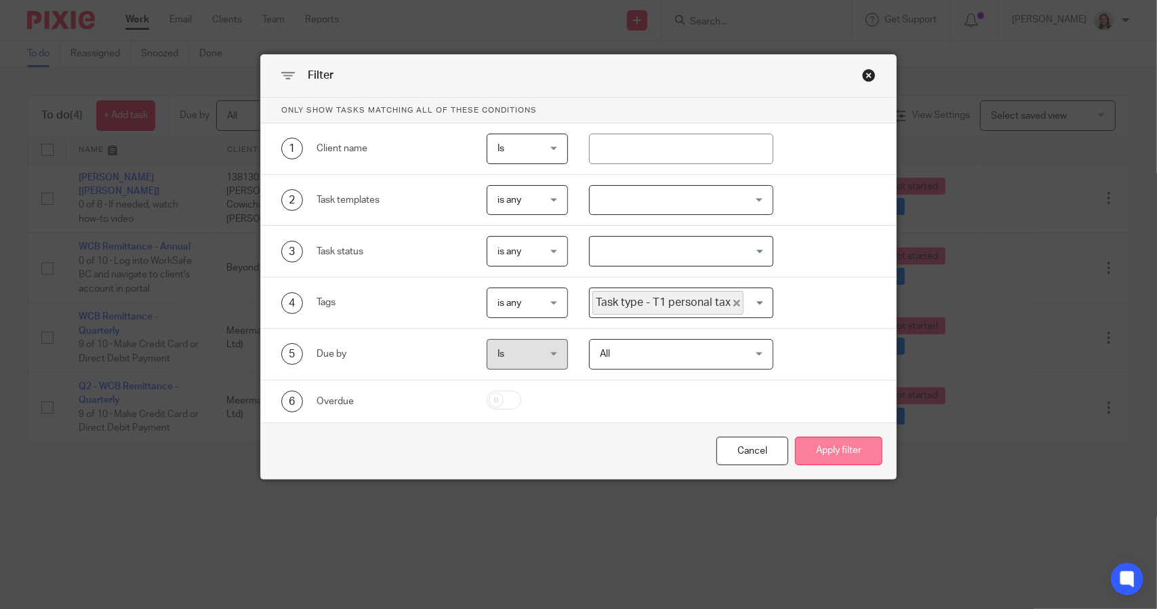
click at [816, 446] on button "Apply filter" at bounding box center [838, 451] width 87 height 29
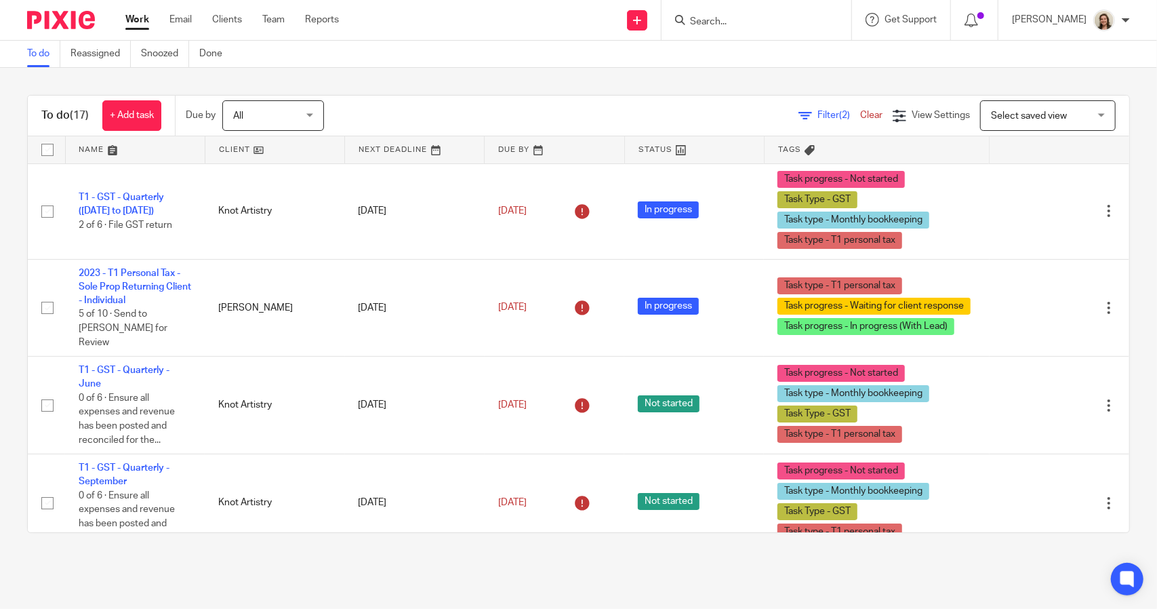
click at [818, 115] on span "Filter (2)" at bounding box center [839, 115] width 43 height 9
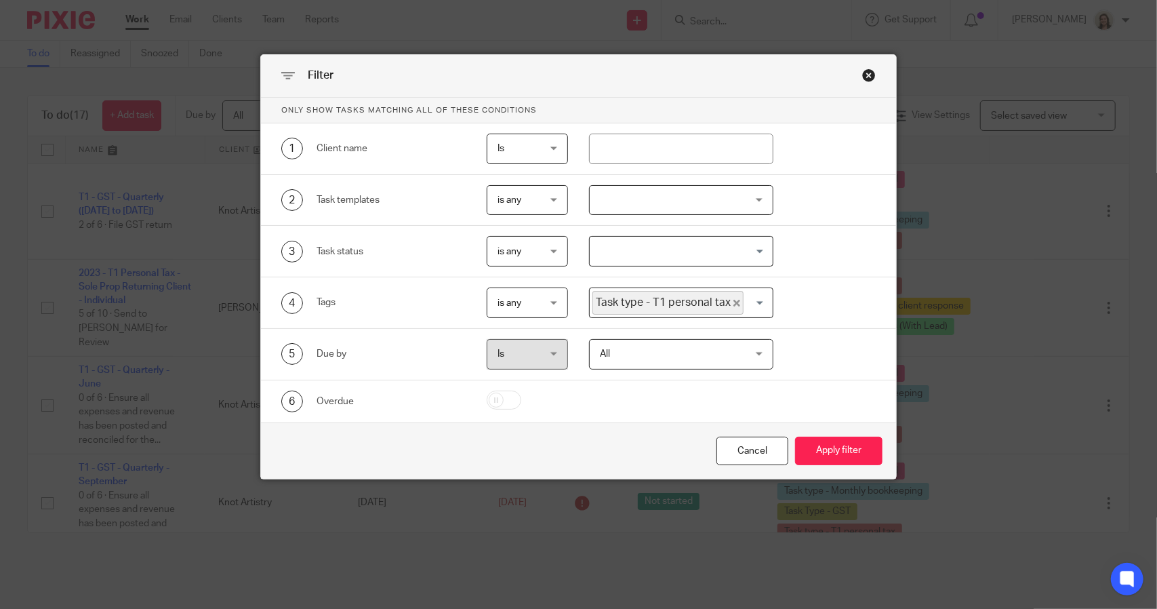
click at [734, 301] on icon "Deselect Task type - T1 personal tax" at bounding box center [737, 303] width 7 height 7
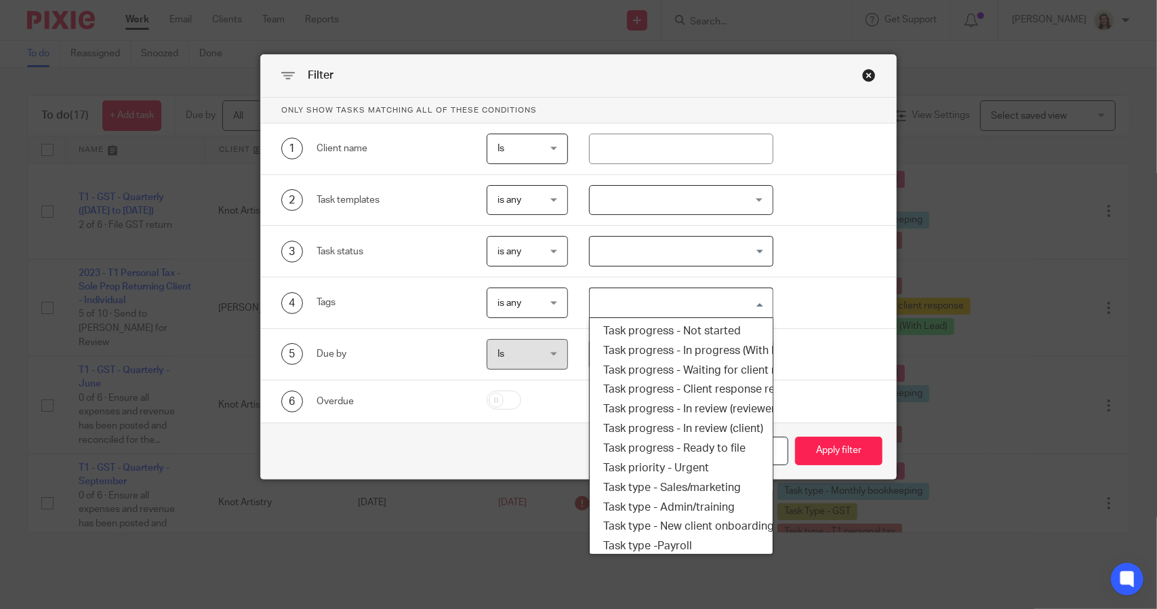
click at [727, 301] on input "Search for option" at bounding box center [678, 303] width 174 height 24
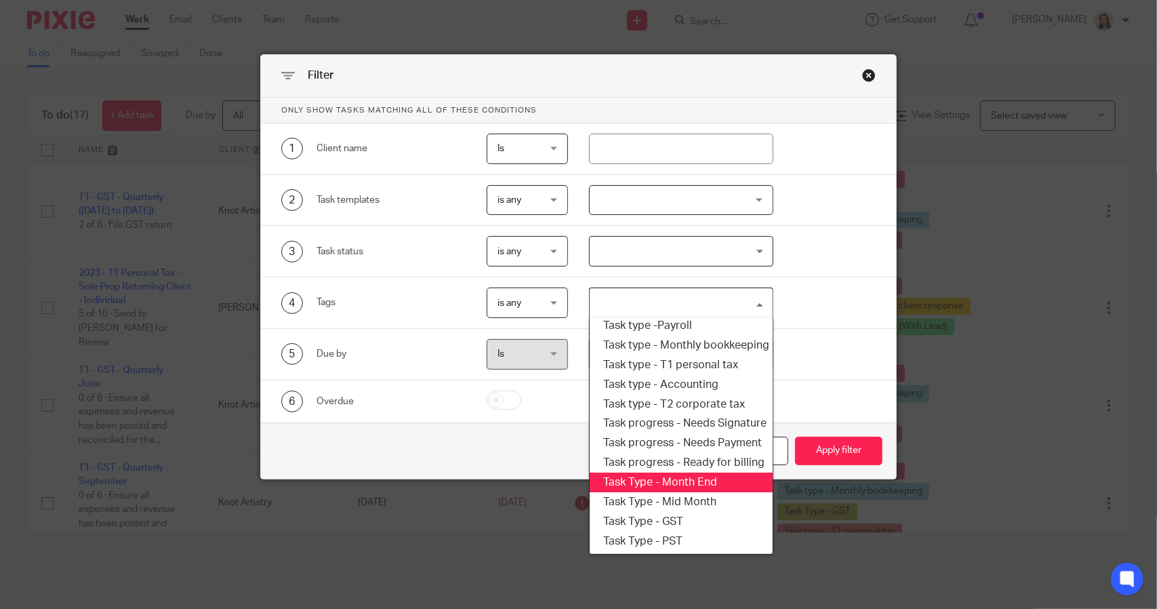
click at [688, 475] on li "Task Type - Month End" at bounding box center [681, 483] width 182 height 20
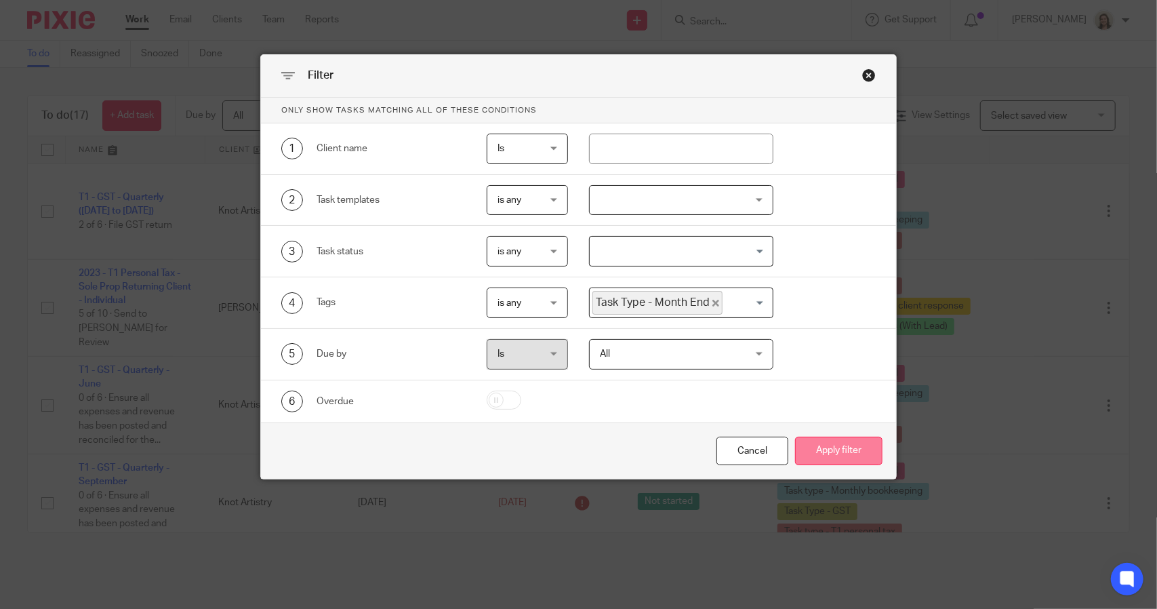
click at [826, 454] on button "Apply filter" at bounding box center [838, 451] width 87 height 29
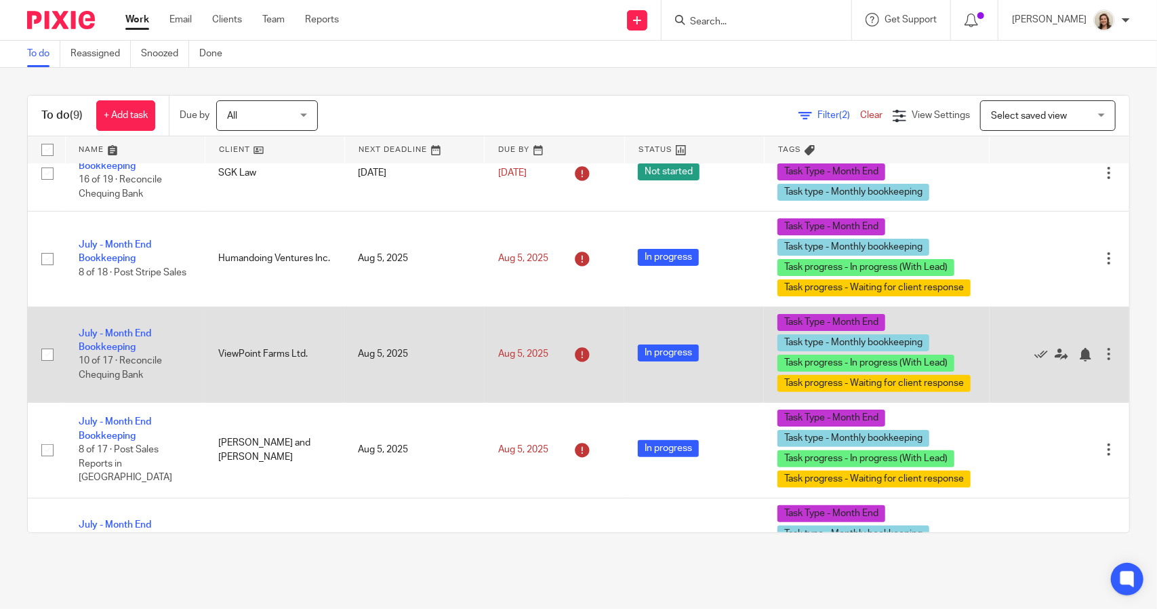
scroll to position [179, 0]
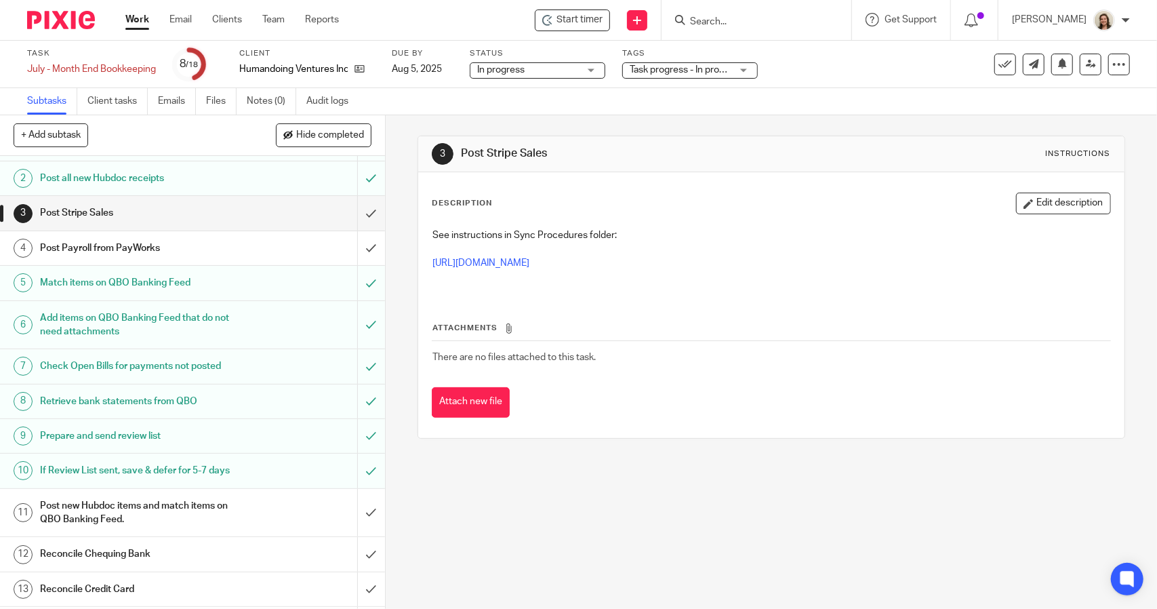
scroll to position [225, 0]
